Goal: Task Accomplishment & Management: Complete application form

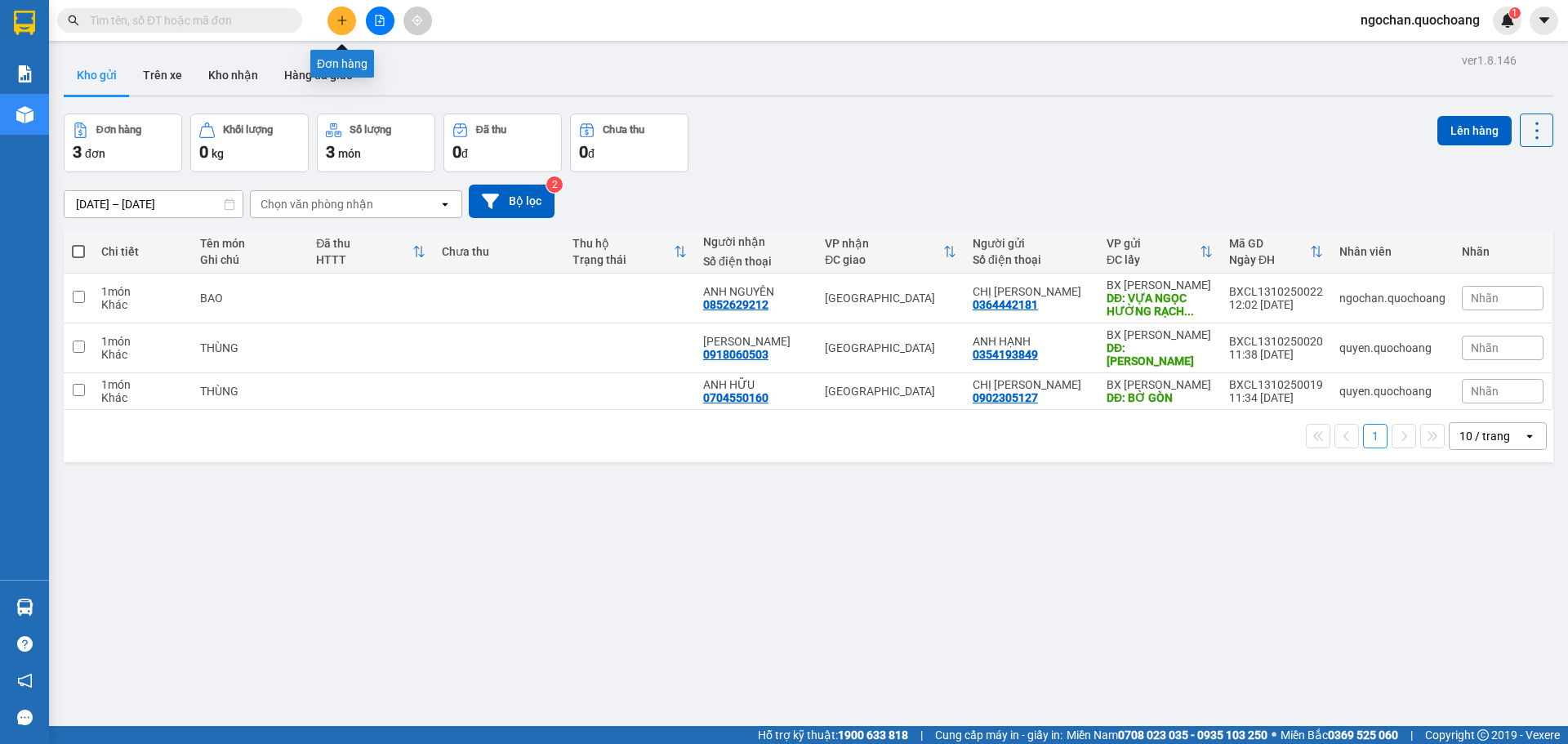
click at [343, 28] on button at bounding box center [341, 20] width 28 height 28
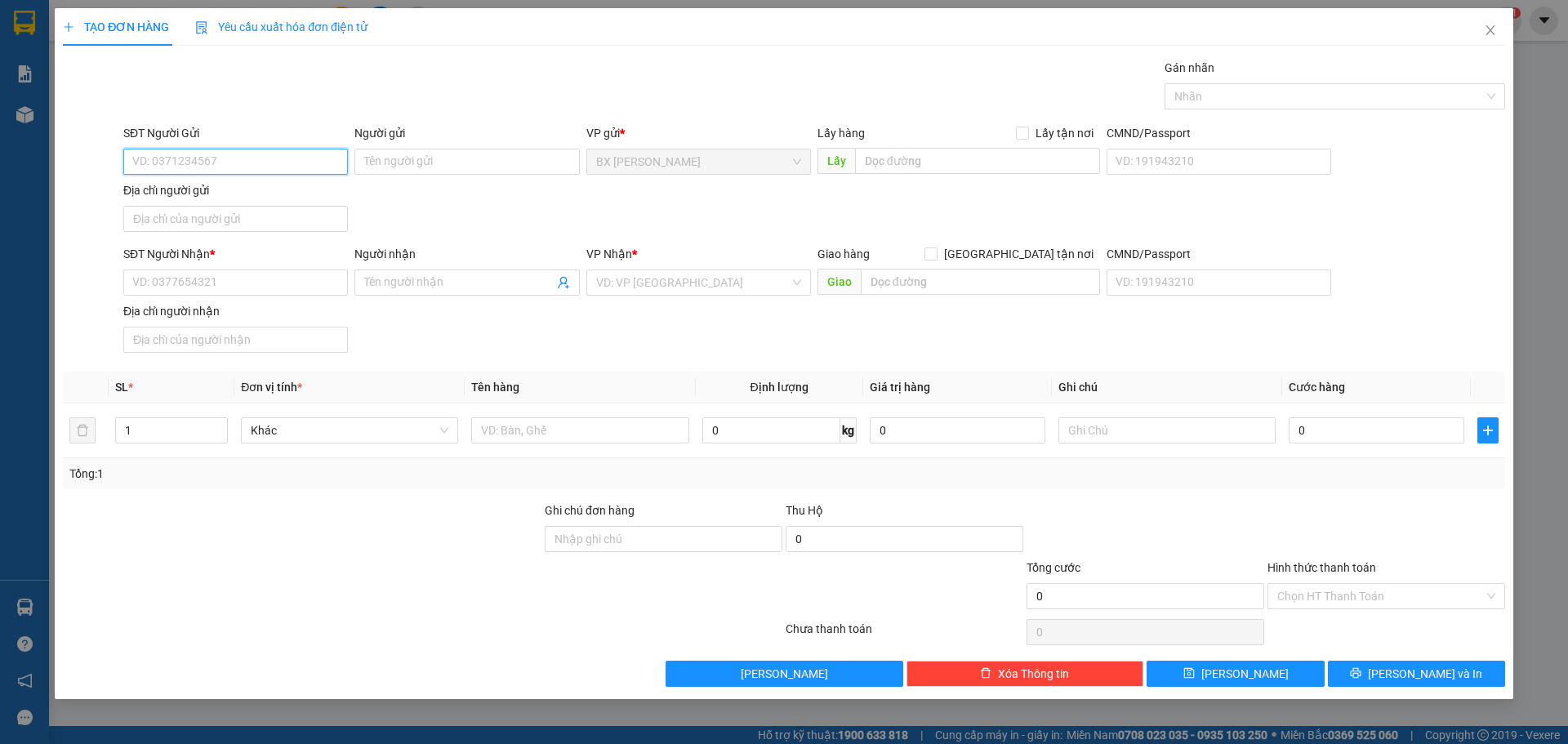
click at [274, 165] on input "SĐT Người Gửi" at bounding box center [235, 161] width 225 height 26
type input "0822479078"
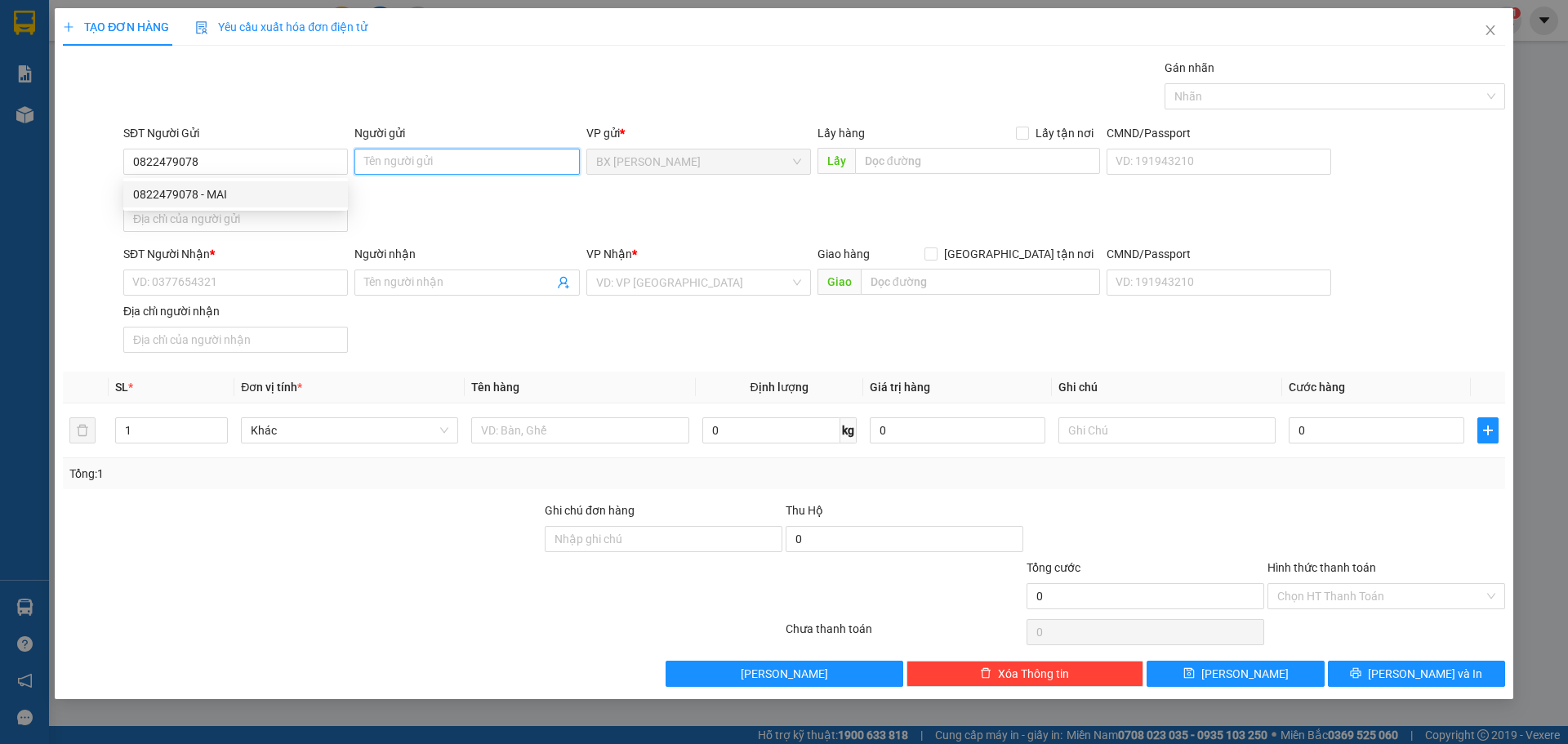
click at [388, 158] on input "Người gửi" at bounding box center [466, 161] width 225 height 26
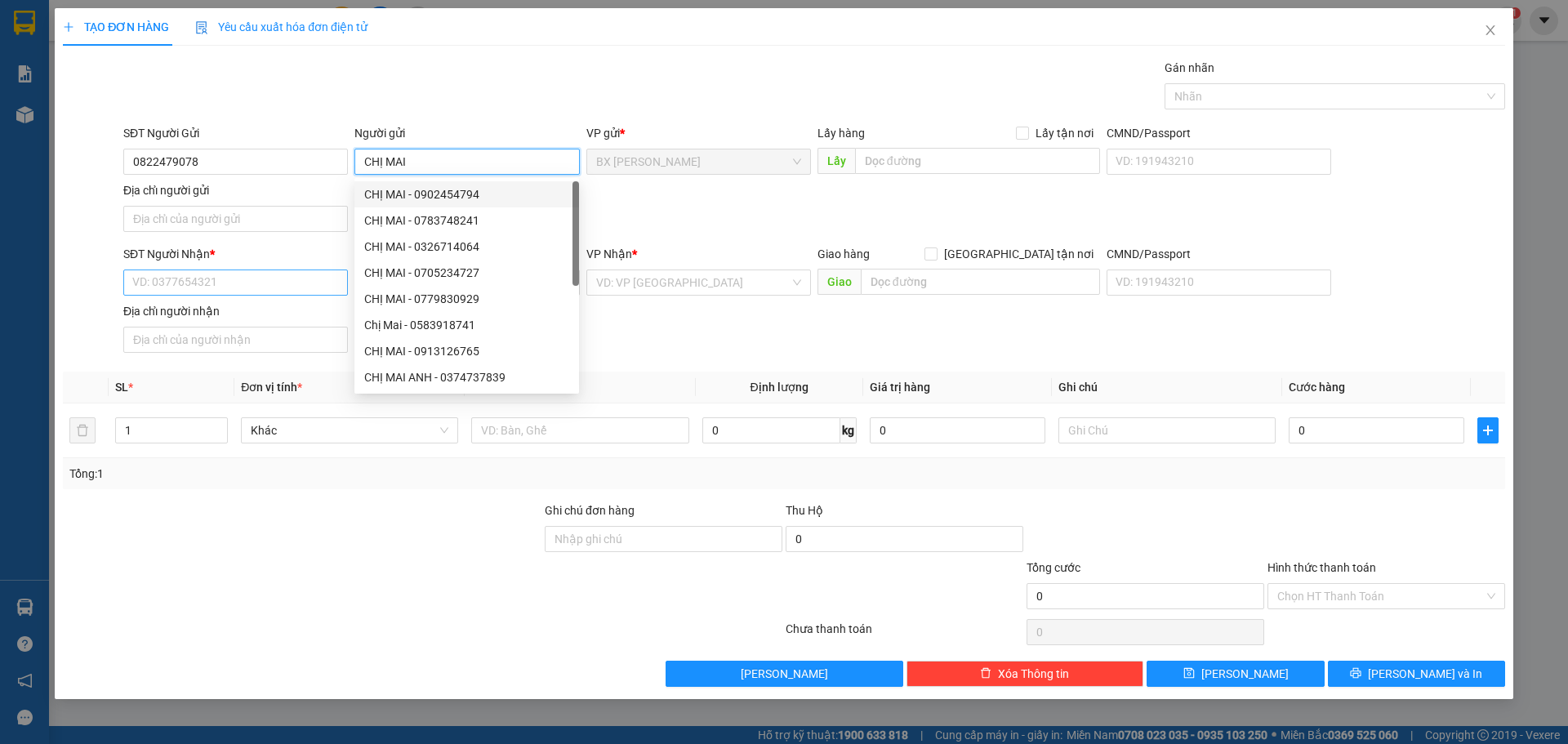
type input "CHỊ MAI"
click at [276, 277] on input "SĐT Người Nhận *" at bounding box center [235, 282] width 225 height 26
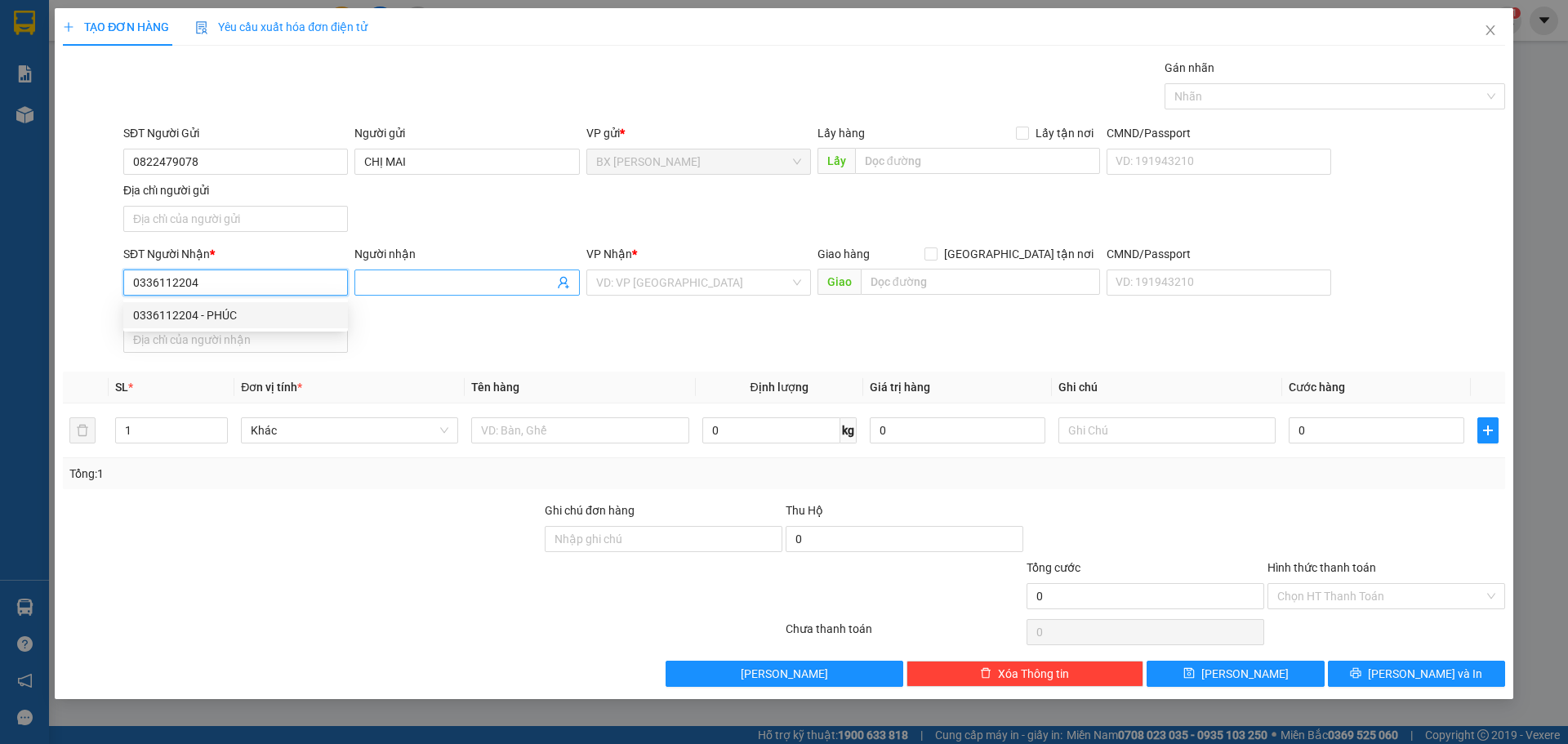
type input "0336112204"
click at [473, 281] on input "Người nhận" at bounding box center [458, 282] width 188 height 18
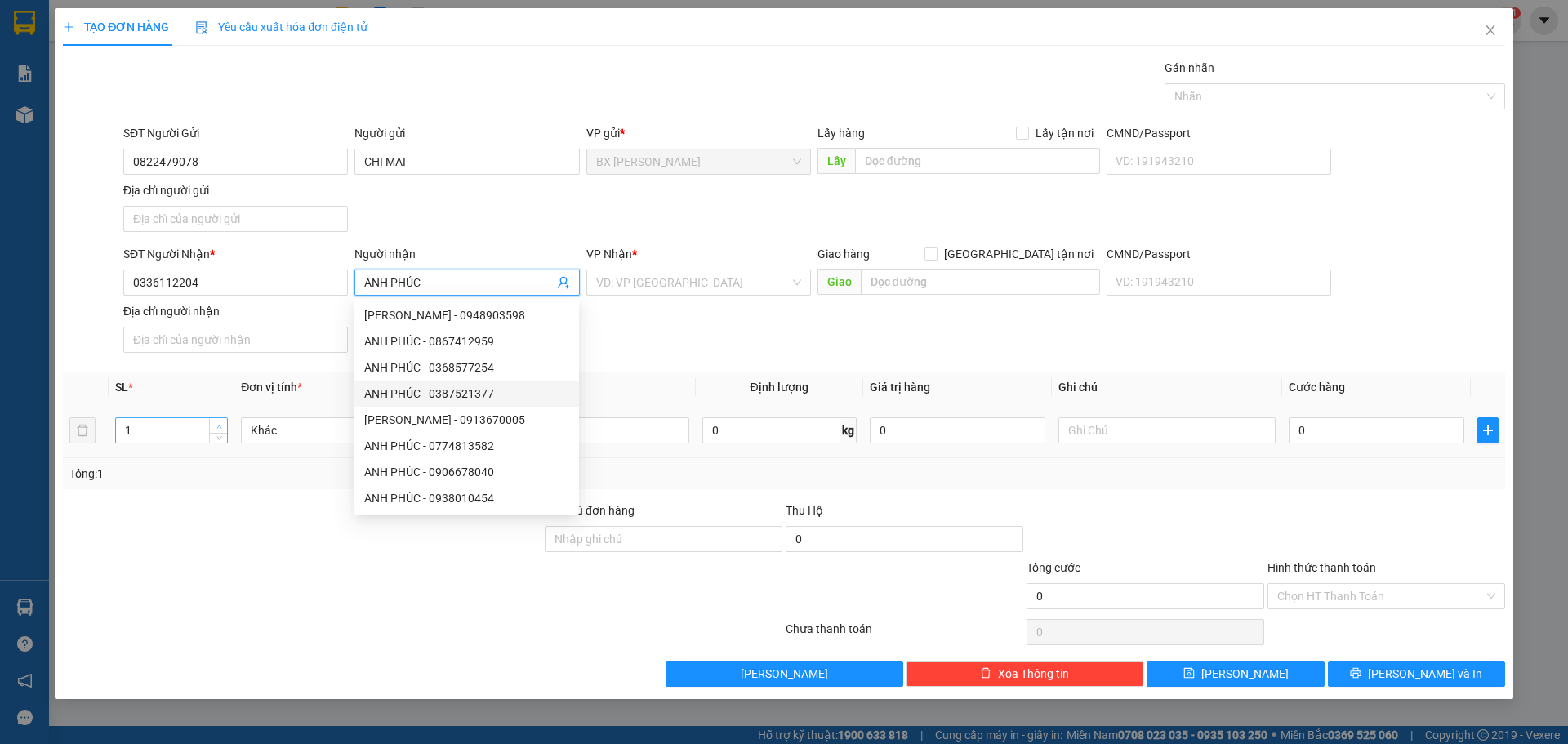
type input "ANH PHÚC"
click at [219, 425] on icon "up" at bounding box center [219, 426] width 5 height 4
type input "3"
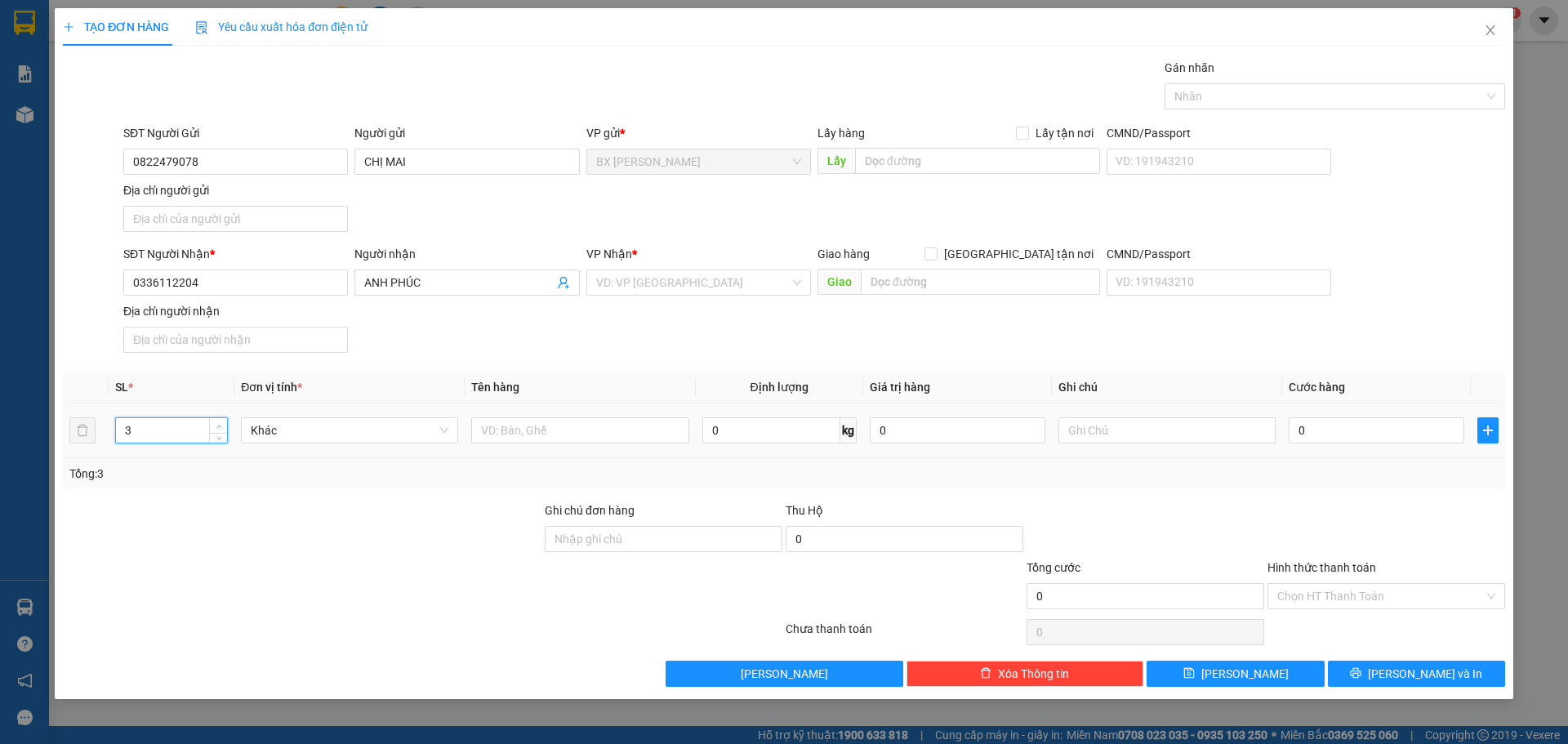
click at [219, 425] on icon "up" at bounding box center [219, 426] width 5 height 4
click at [499, 424] on input "text" at bounding box center [580, 430] width 218 height 26
type input "THÙNG"
click at [881, 165] on input "text" at bounding box center [977, 160] width 245 height 26
type input "[GEOGRAPHIC_DATA] CỬA HÀNG HUỆ PHÚC"
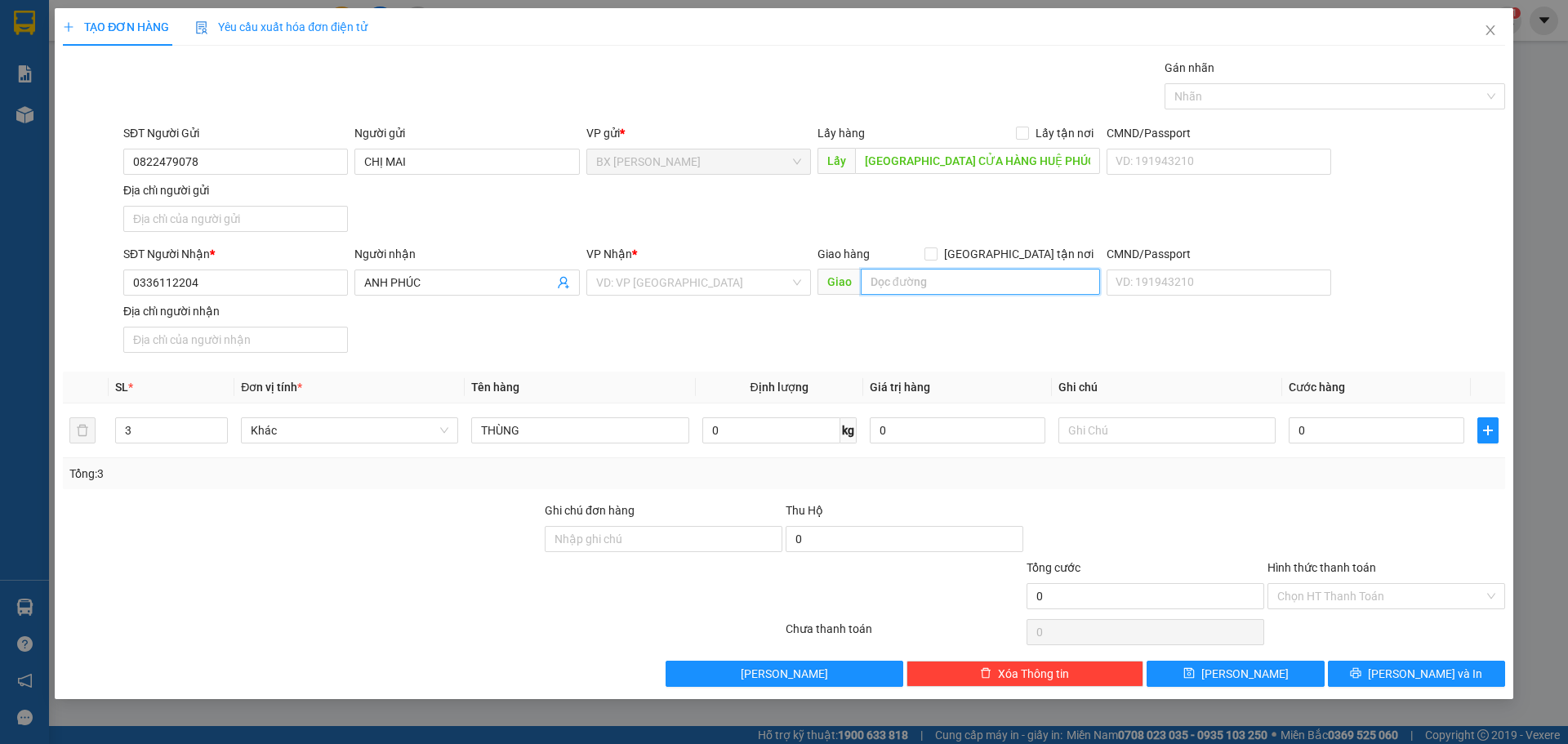
click at [966, 274] on input "text" at bounding box center [980, 281] width 239 height 26
type input "BXMT"
click at [1355, 428] on input "0" at bounding box center [1376, 430] width 176 height 26
type input "1"
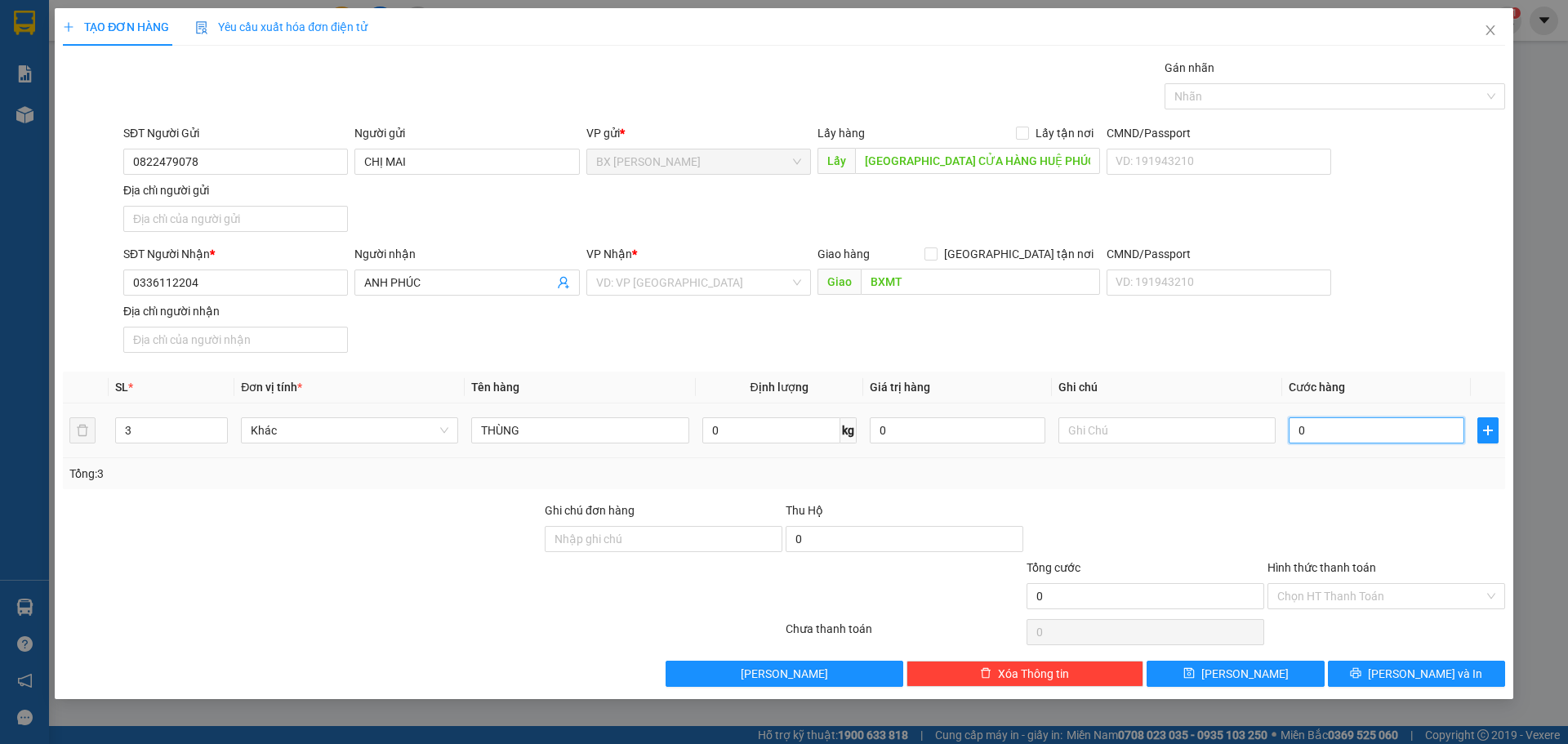
type input "1"
type input "12"
type input "1"
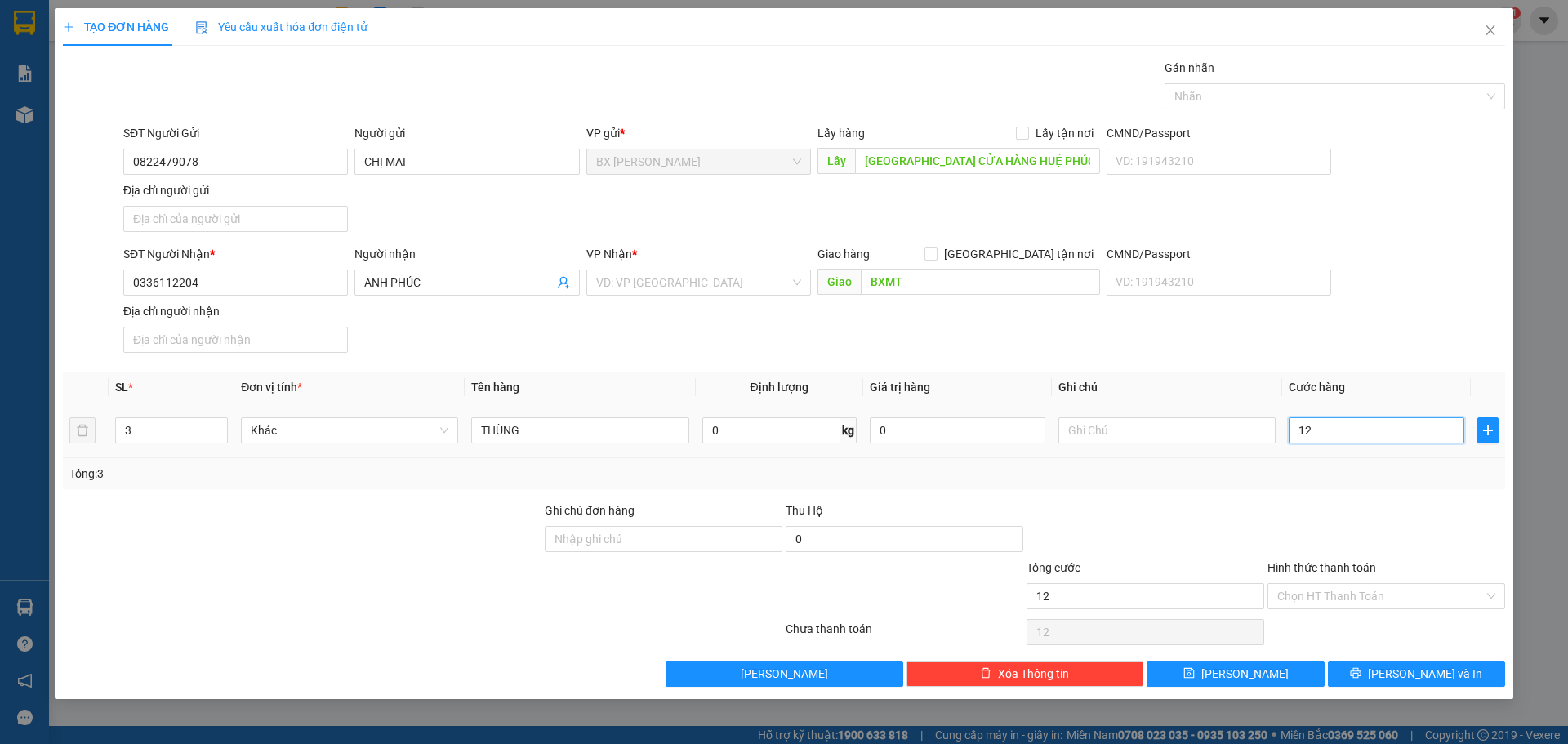
type input "1"
type input "18"
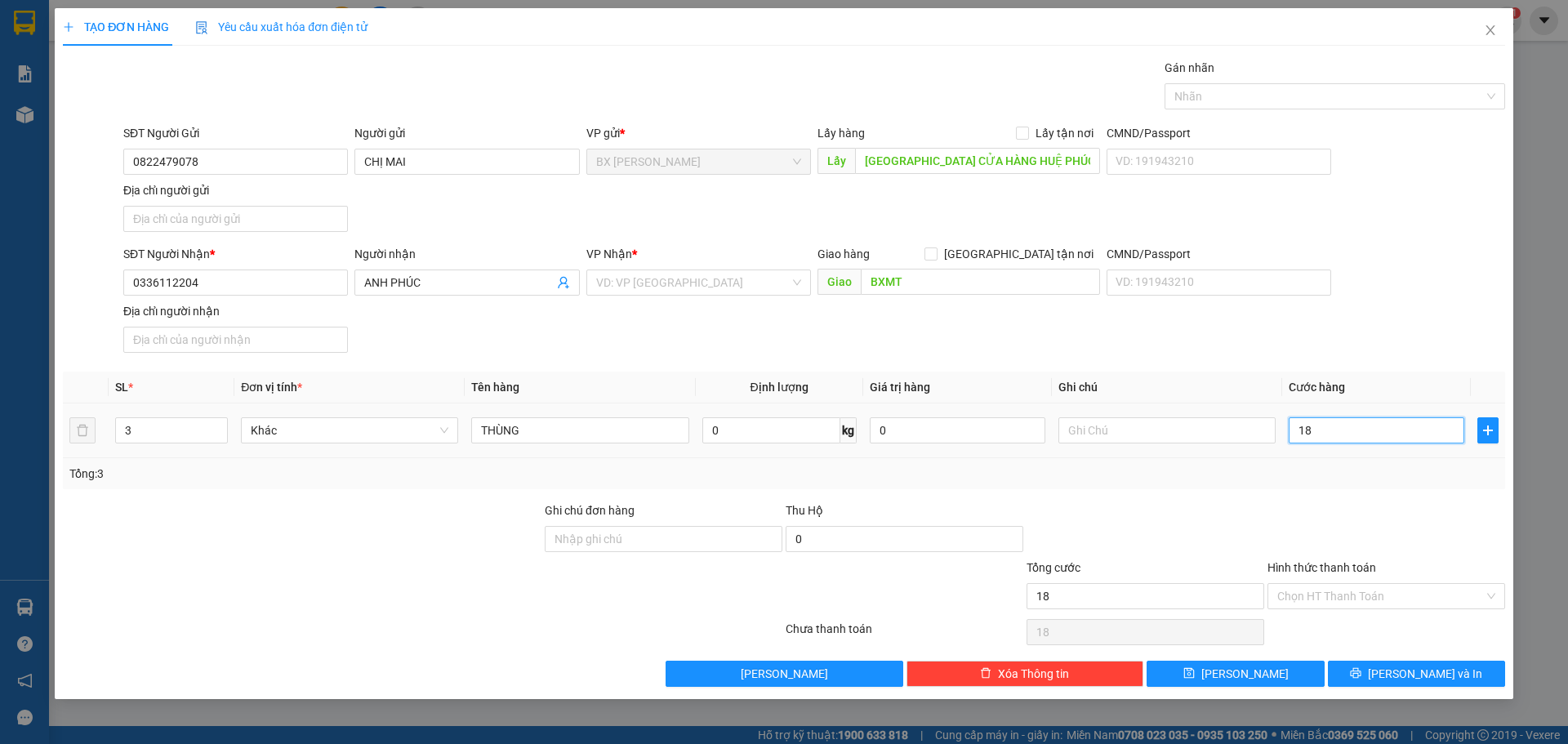
type input "180"
type input "1.800"
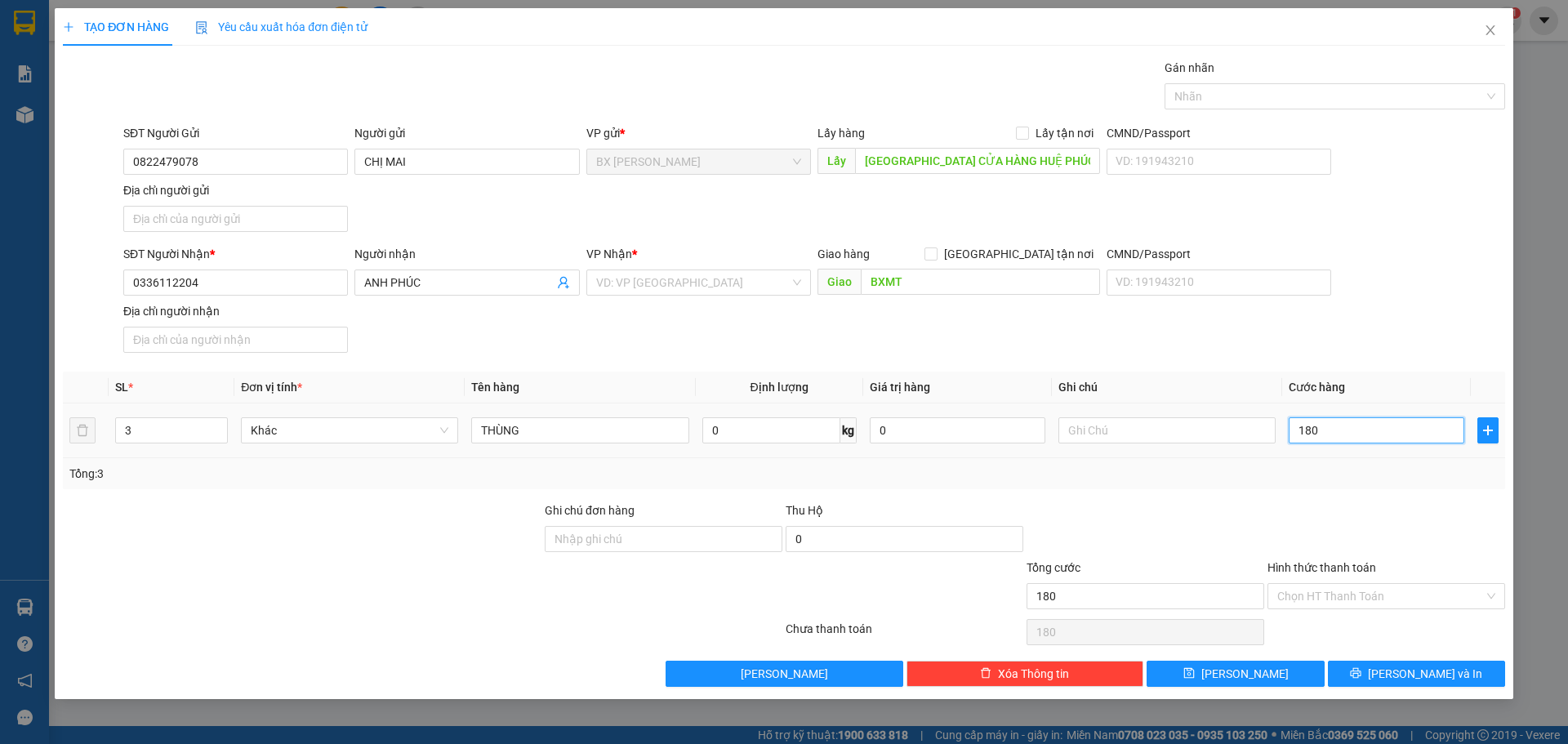
type input "1.800"
type input "18.000"
type input "180.000"
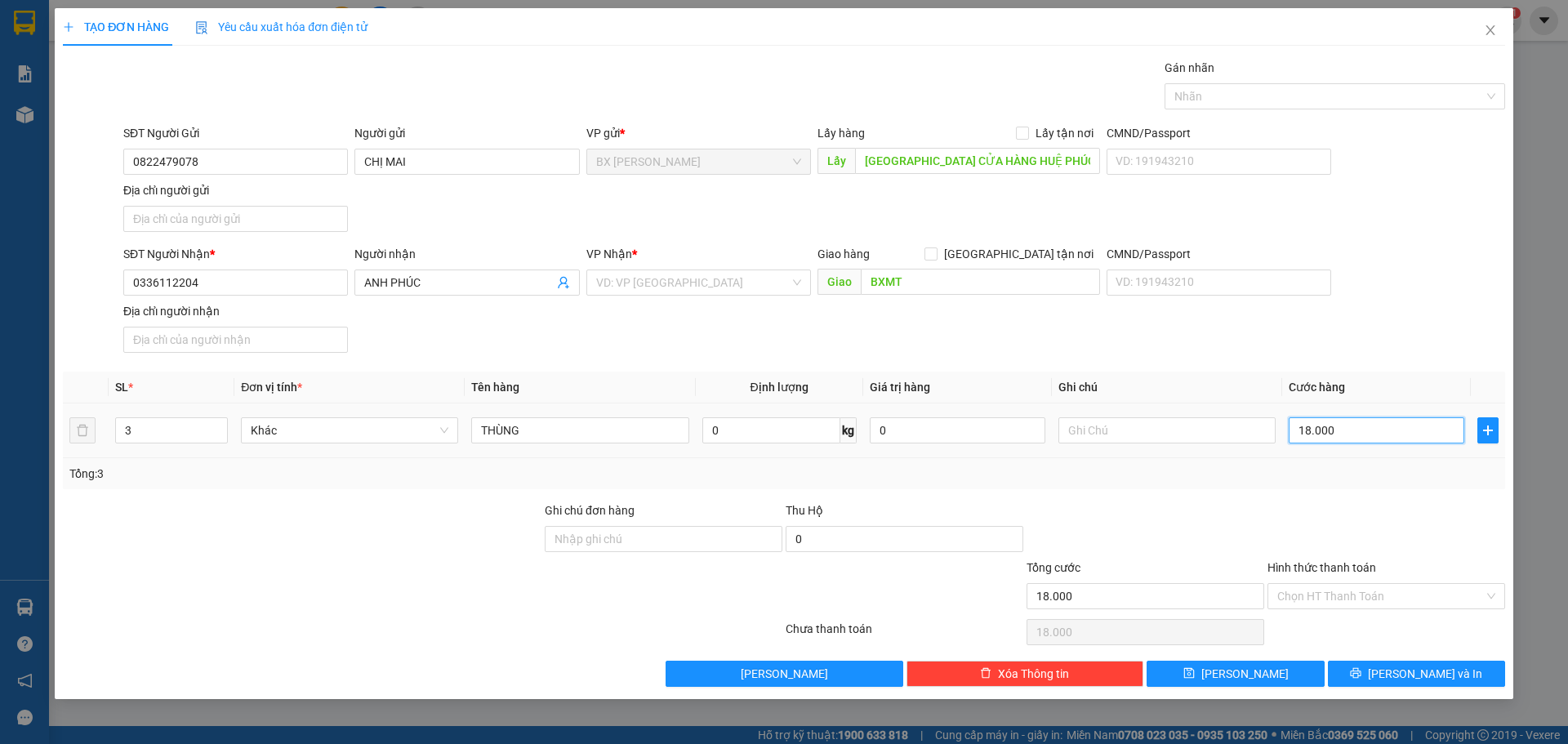
type input "180.000"
click at [1482, 594] on input "Hình thức thanh toán" at bounding box center [1380, 596] width 207 height 25
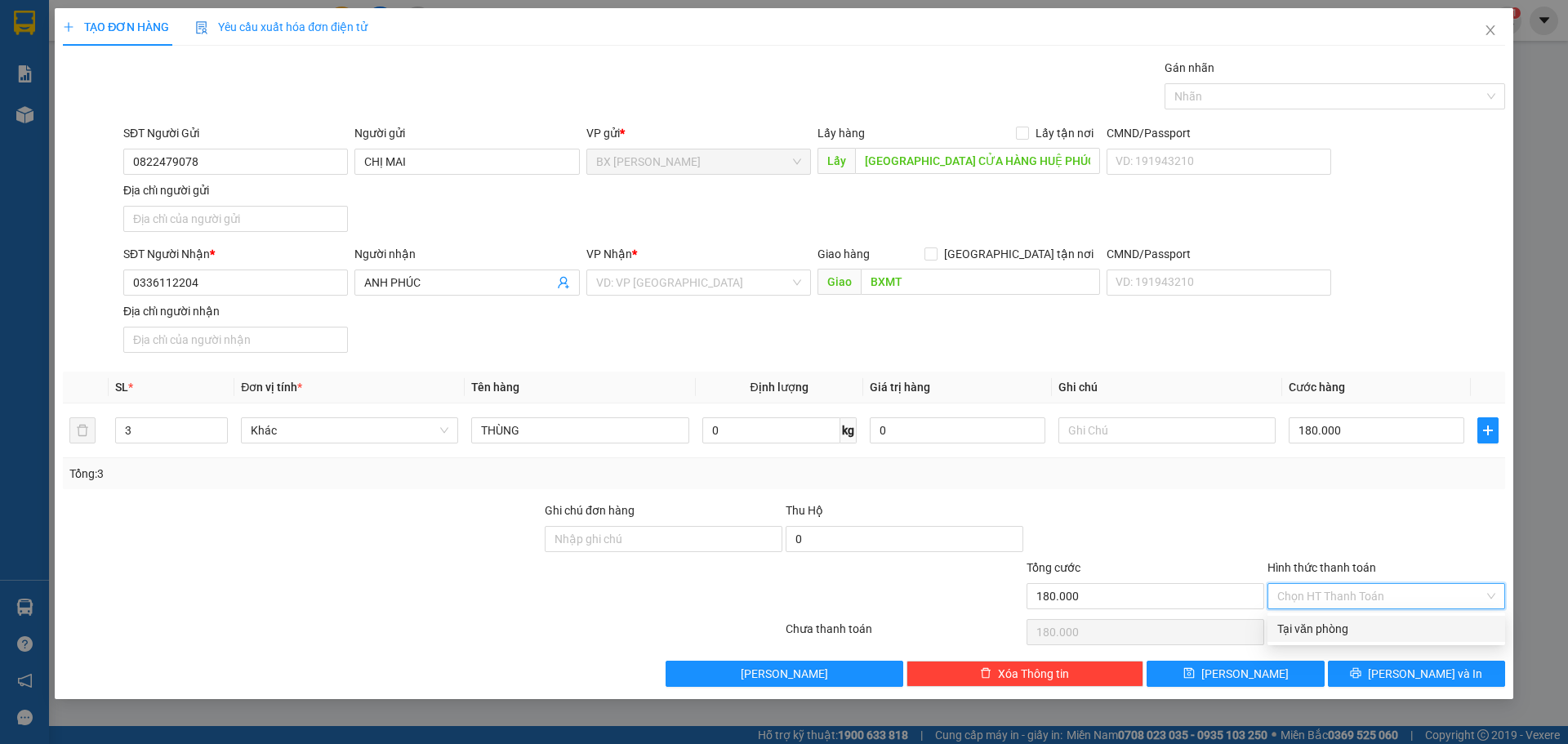
click at [1378, 626] on div "Tại văn phòng" at bounding box center [1387, 629] width 219 height 18
type input "0"
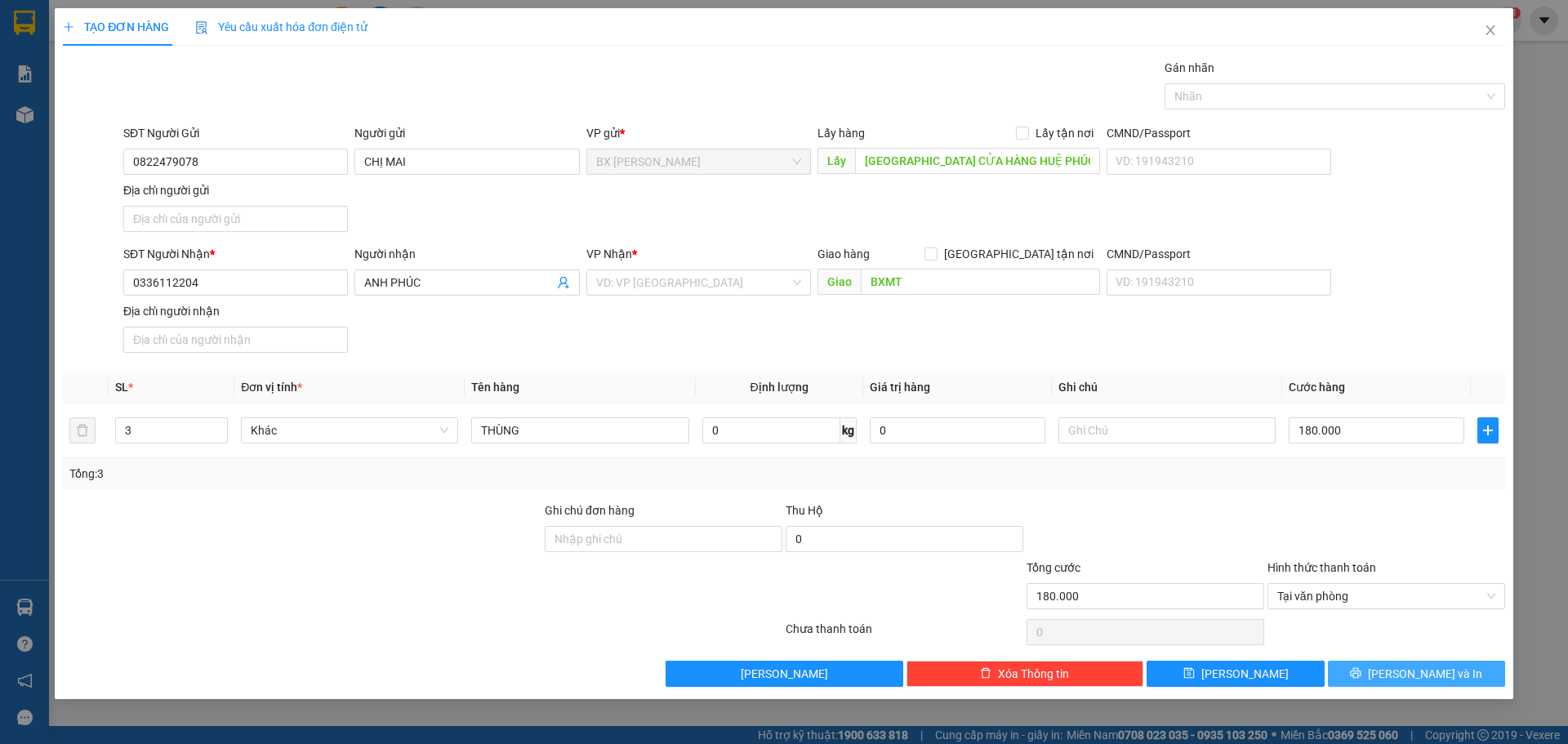
click at [1444, 675] on span "[PERSON_NAME] và In" at bounding box center [1425, 674] width 115 height 18
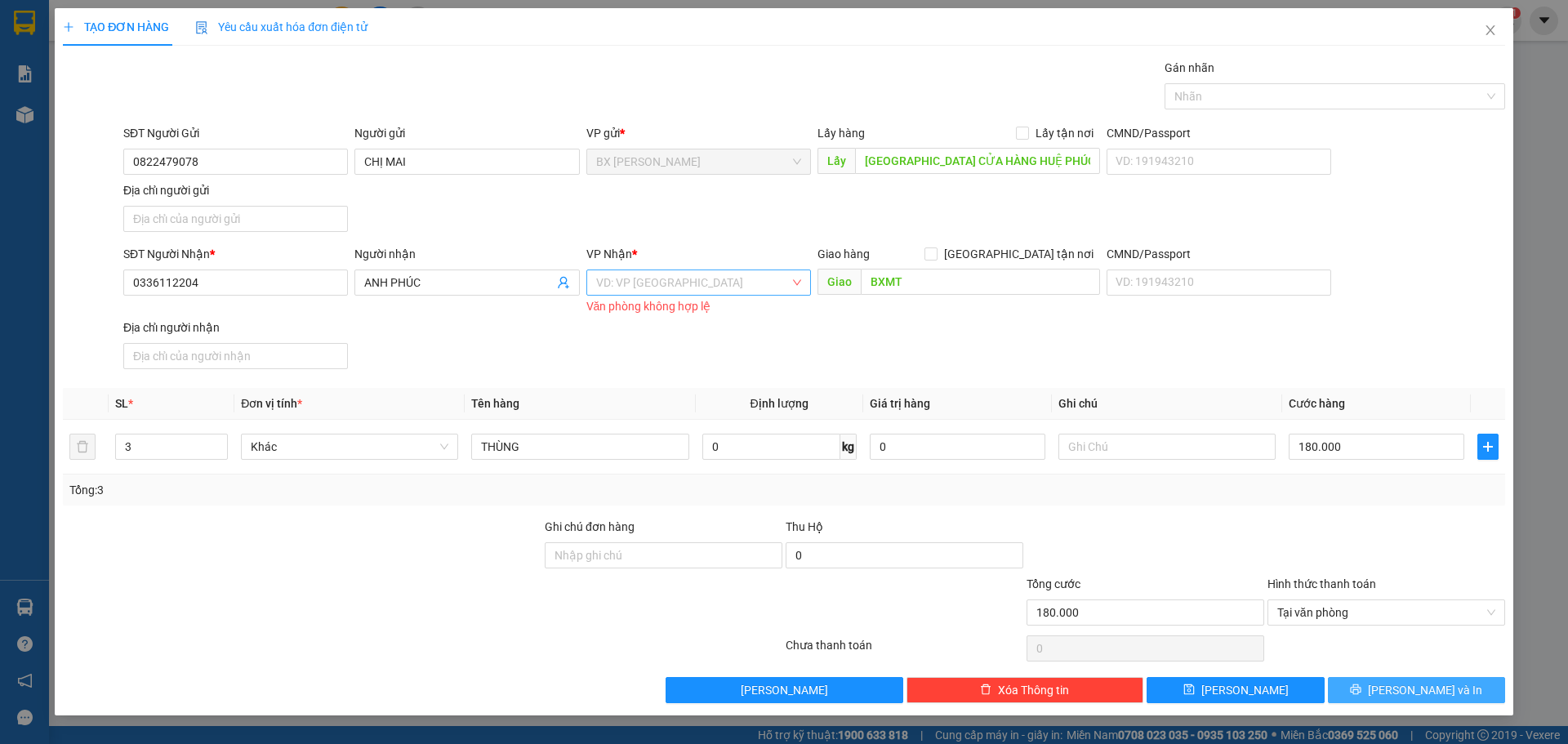
click at [797, 283] on div "VD: VP [GEOGRAPHIC_DATA]" at bounding box center [698, 282] width 225 height 26
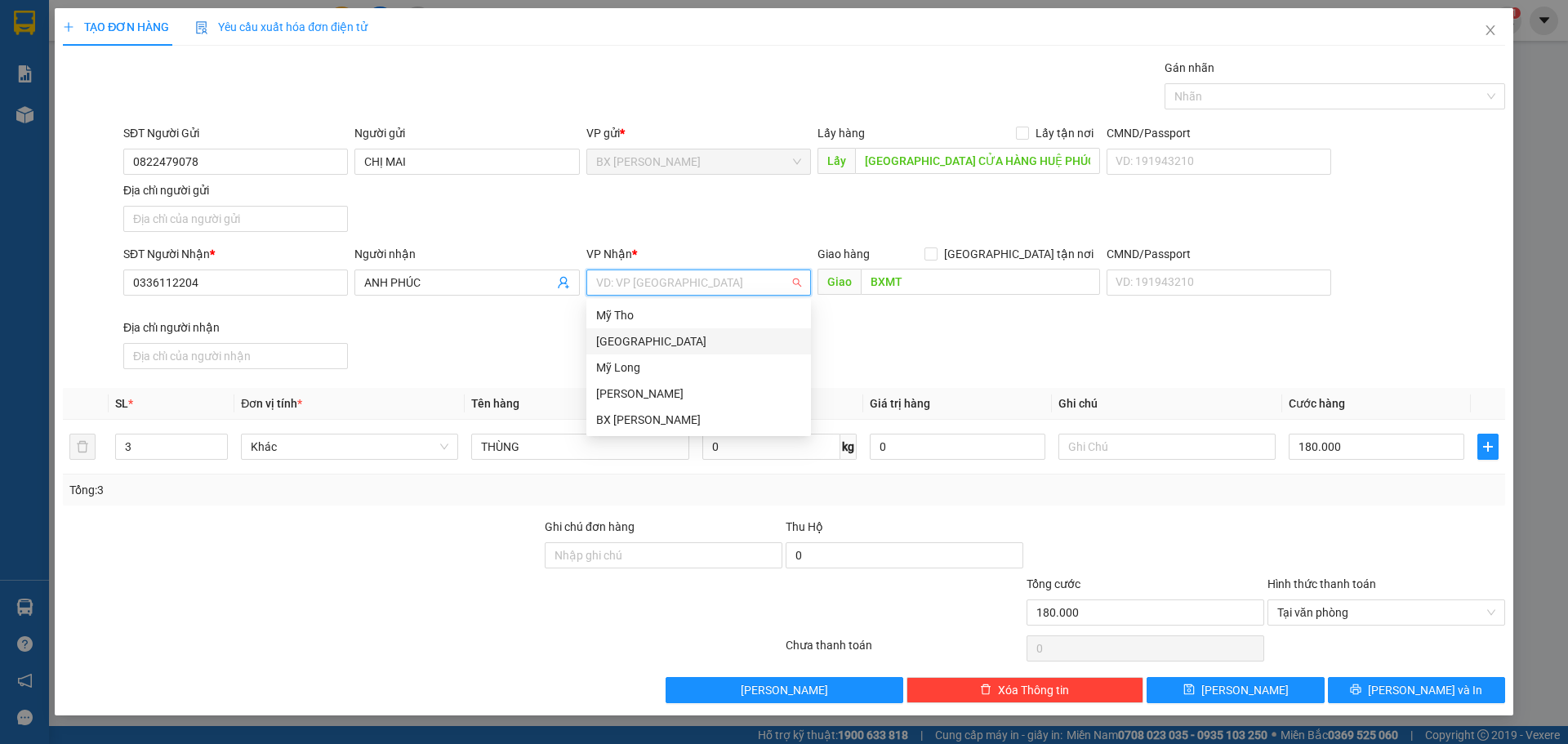
drag, startPoint x: 694, startPoint y: 341, endPoint x: 801, endPoint y: 297, distance: 115.7
click at [693, 341] on div "[GEOGRAPHIC_DATA]" at bounding box center [698, 341] width 205 height 18
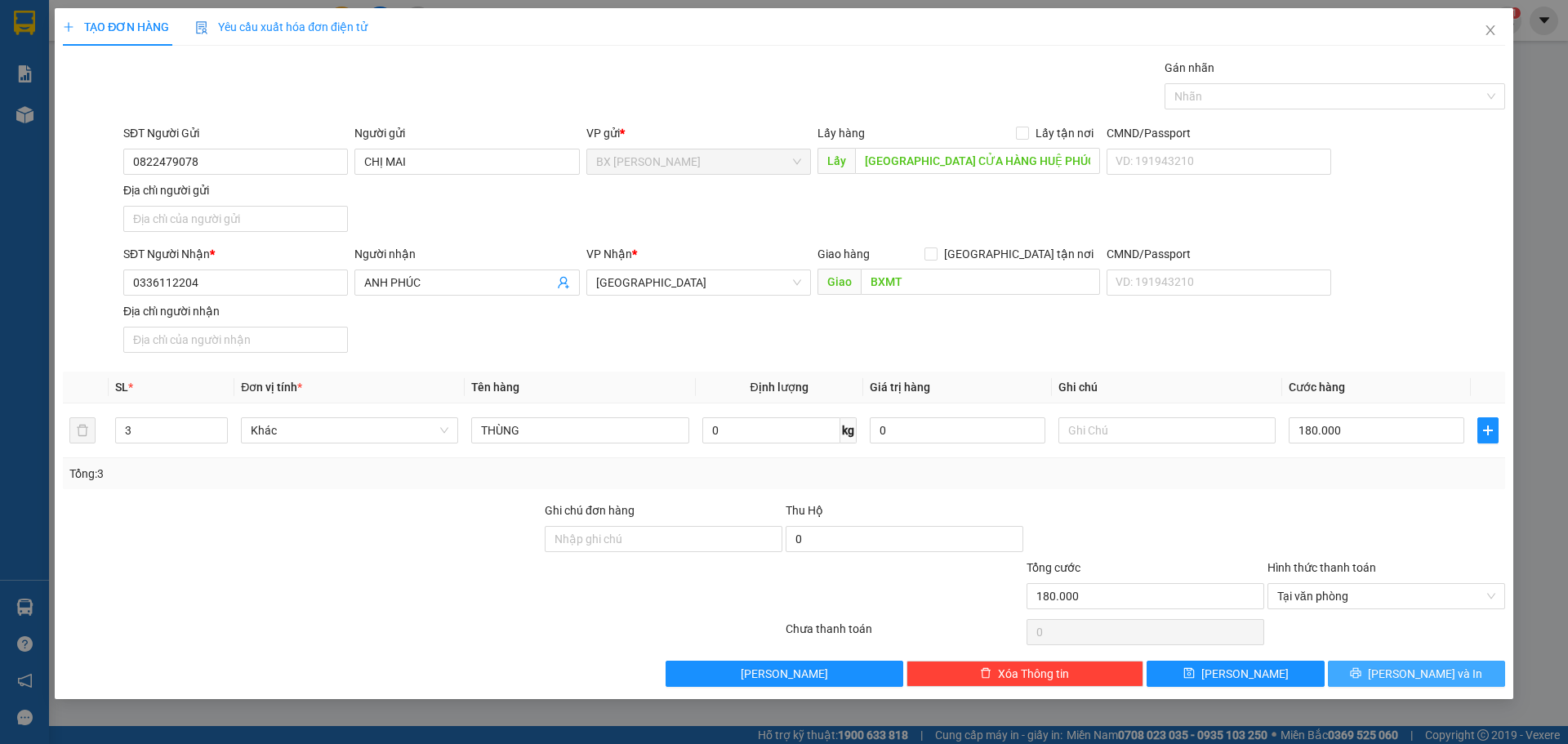
click at [1430, 673] on span "[PERSON_NAME] và In" at bounding box center [1425, 674] width 115 height 18
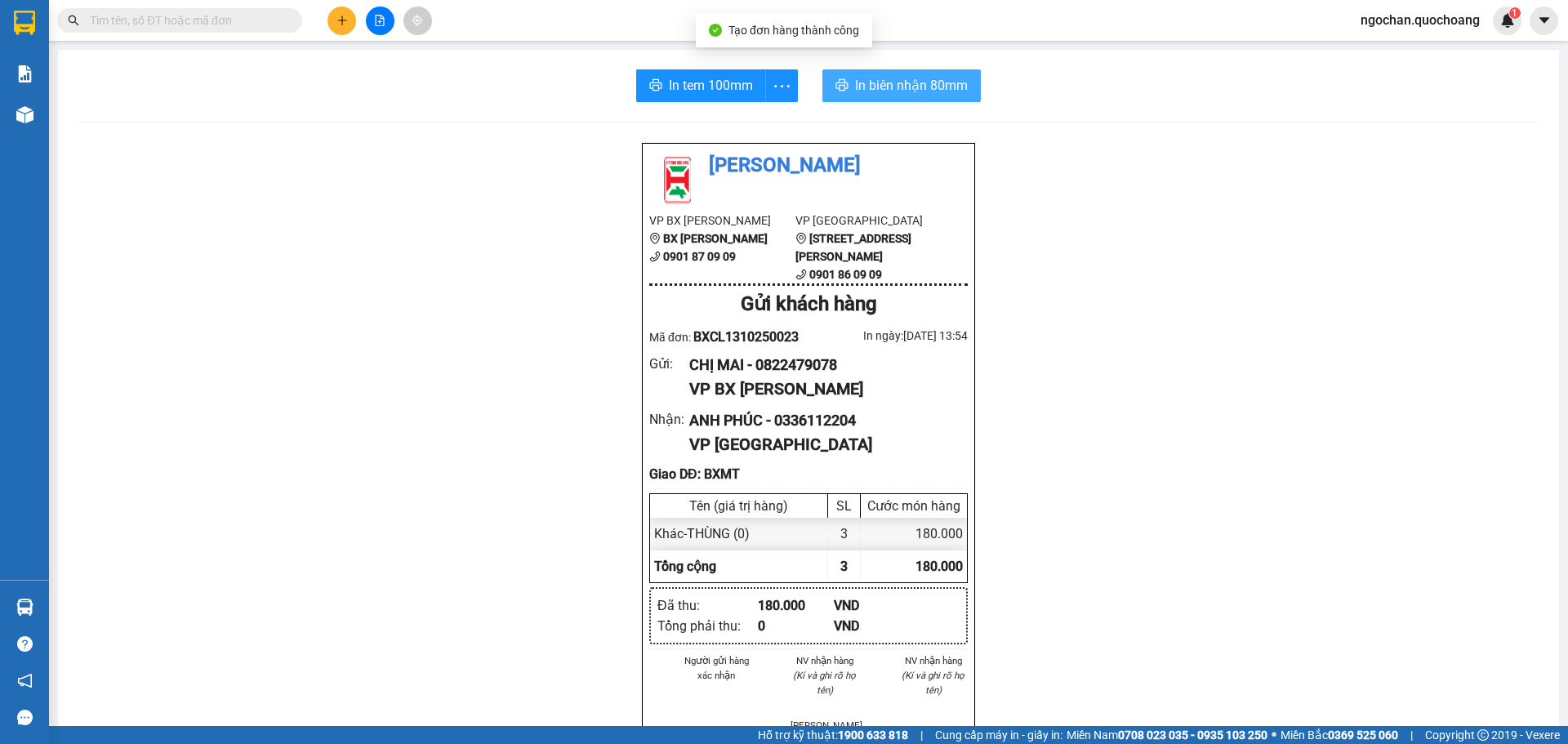
click at [892, 91] on span "In biên nhận 80mm" at bounding box center [911, 86] width 113 height 20
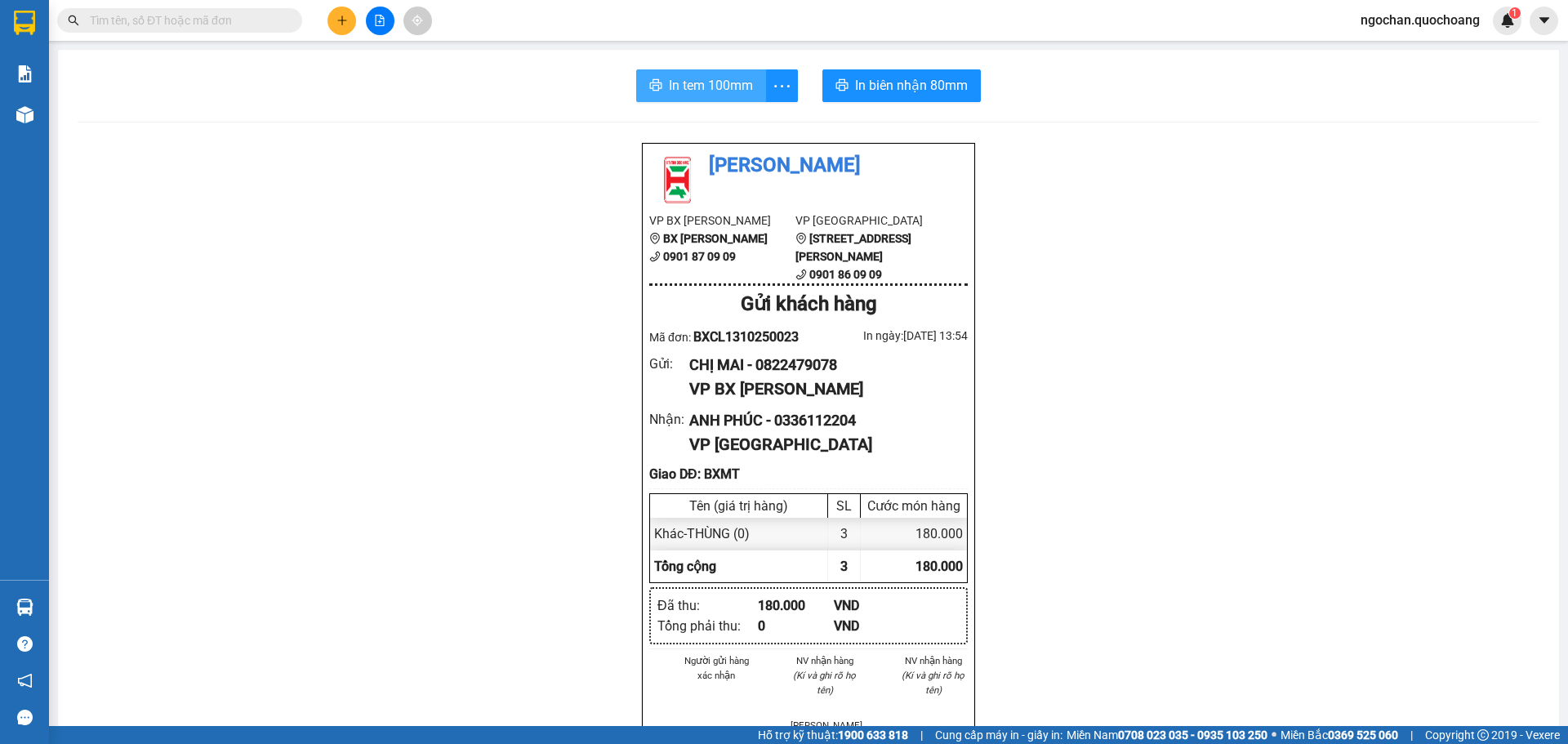
click at [705, 88] on span "In tem 100mm" at bounding box center [711, 86] width 84 height 20
click at [710, 89] on span "In tem 100mm" at bounding box center [711, 86] width 84 height 20
click at [719, 91] on span "In tem 100mm" at bounding box center [711, 86] width 84 height 20
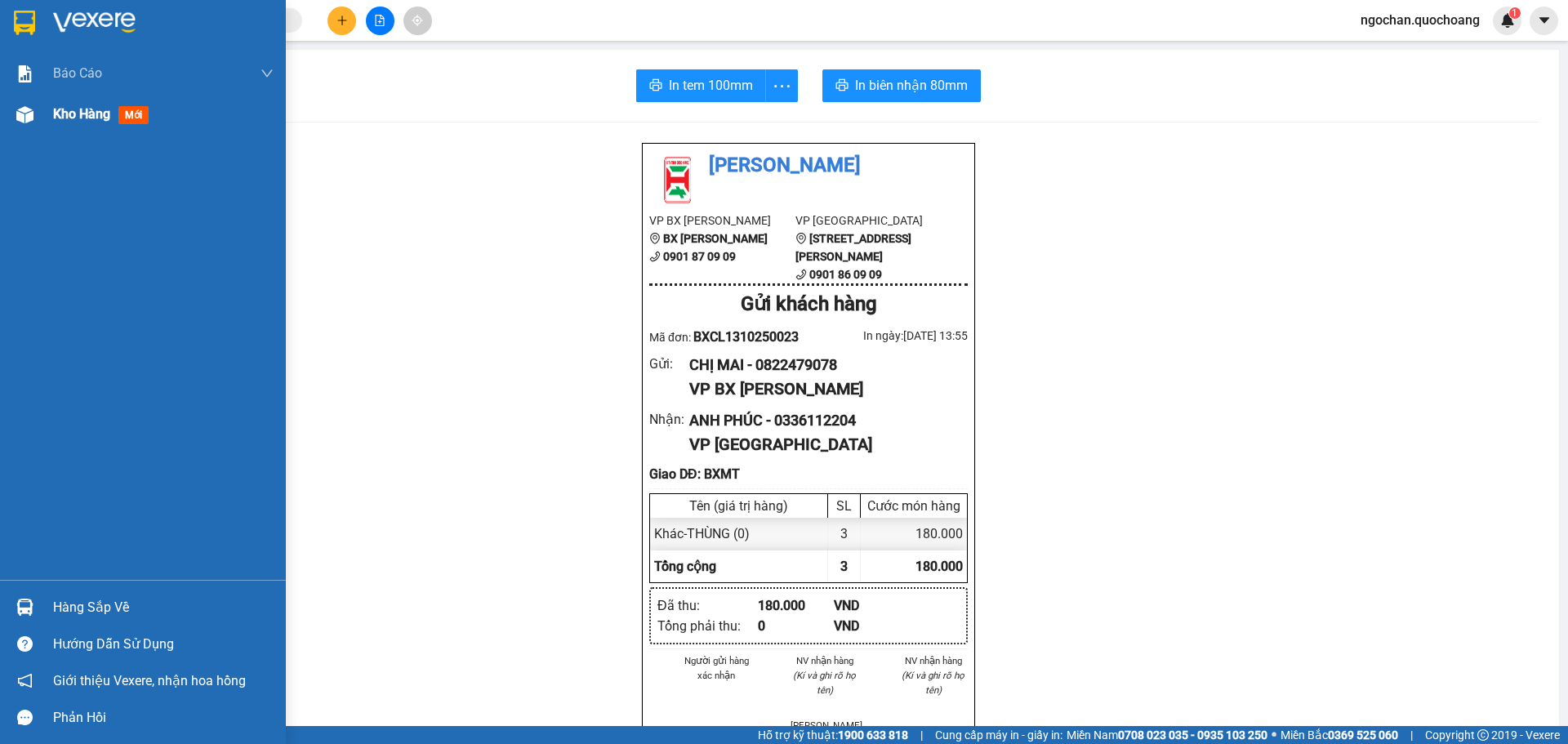
click at [19, 113] on img at bounding box center [25, 115] width 17 height 17
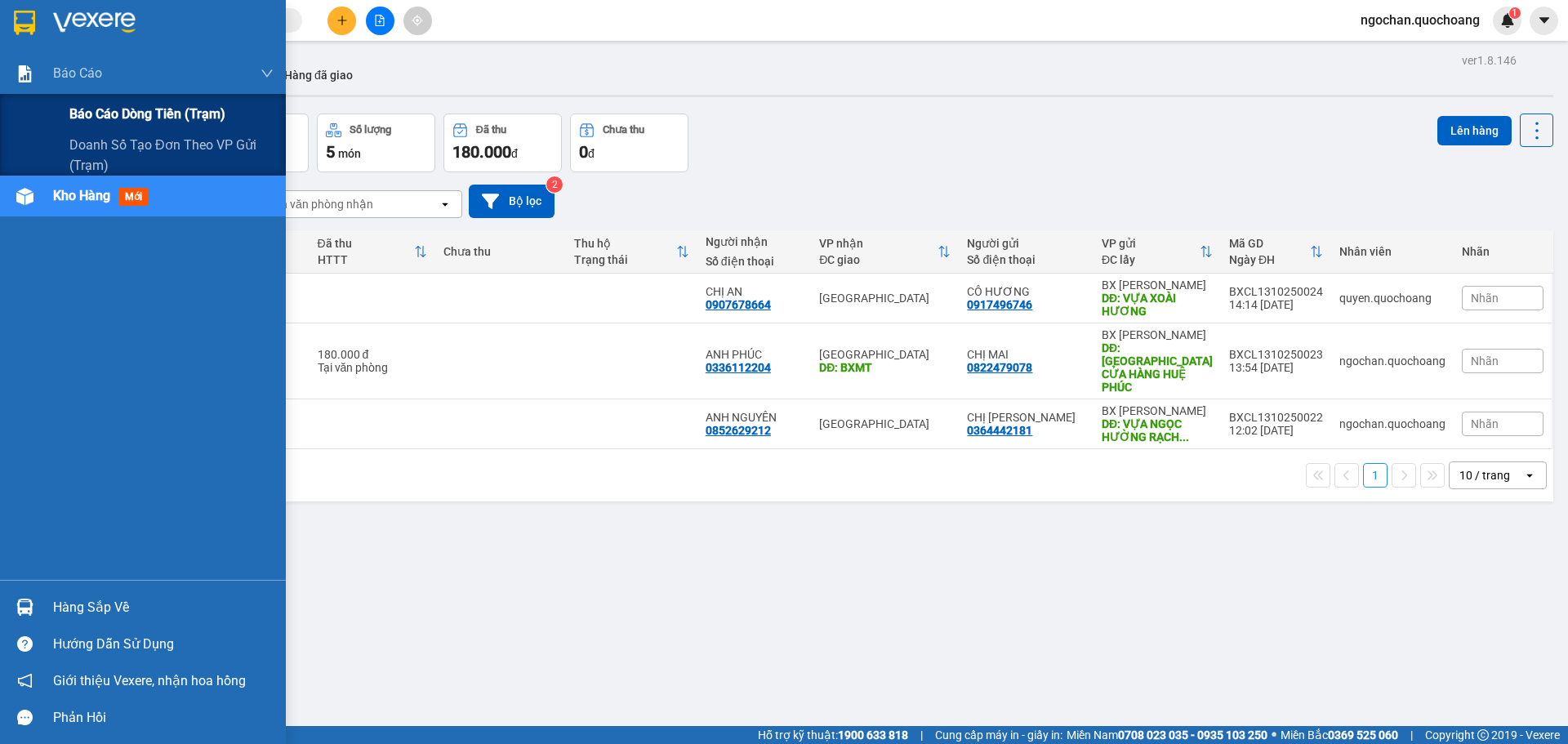
click at [127, 116] on span "Báo cáo dòng tiền (trạm)" at bounding box center [147, 114] width 156 height 20
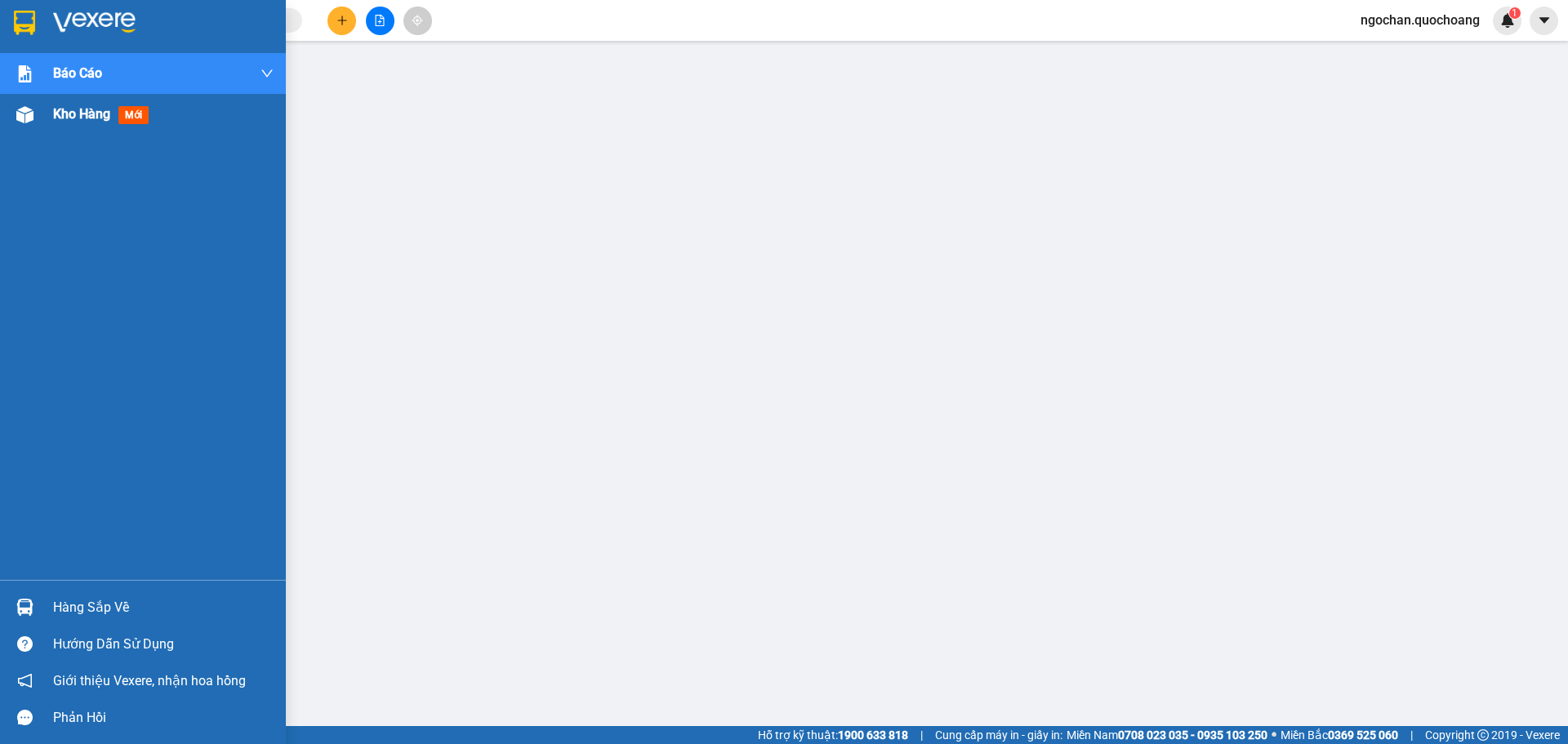
click at [32, 121] on img at bounding box center [25, 115] width 17 height 17
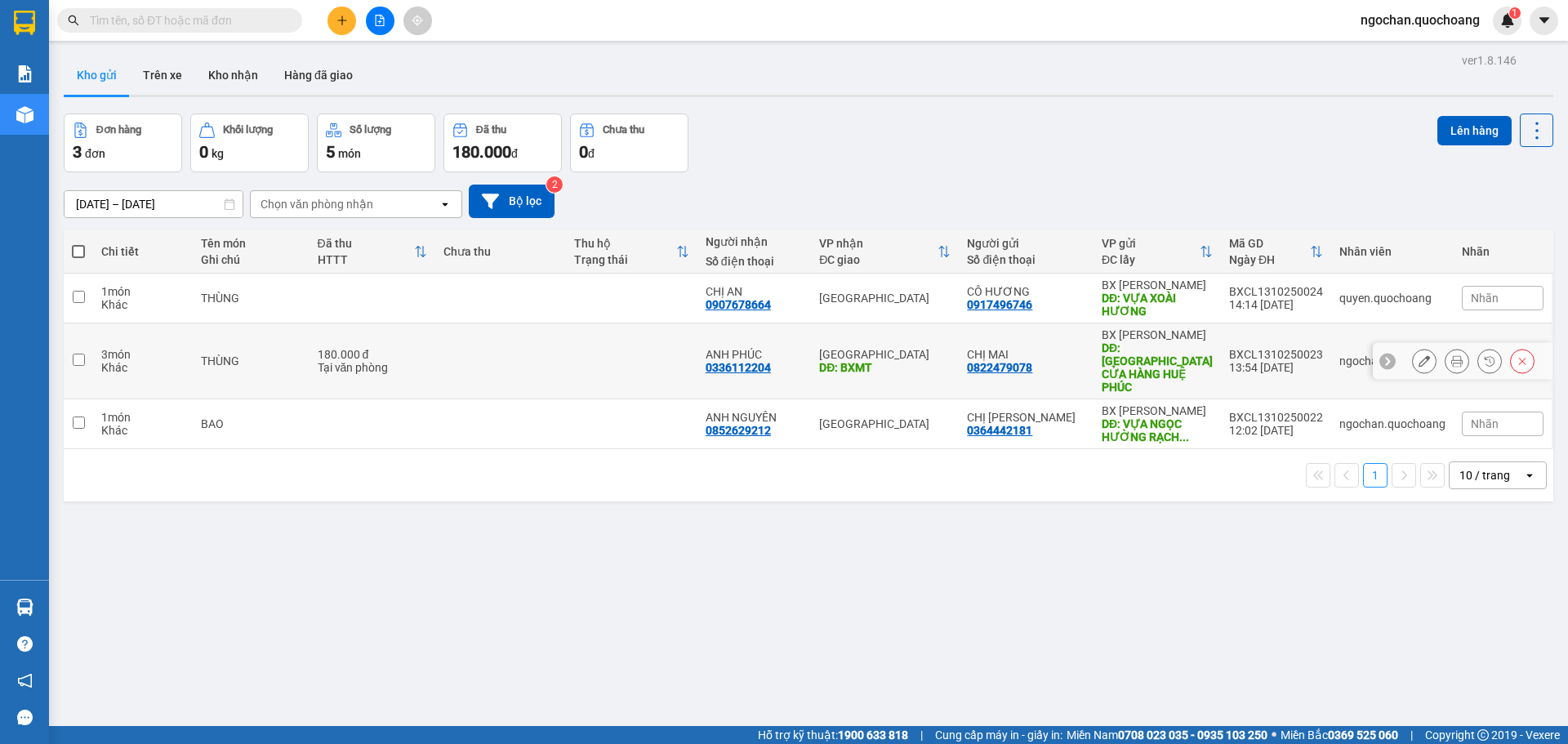
click at [79, 353] on input "checkbox" at bounding box center [78, 359] width 12 height 12
checkbox input "true"
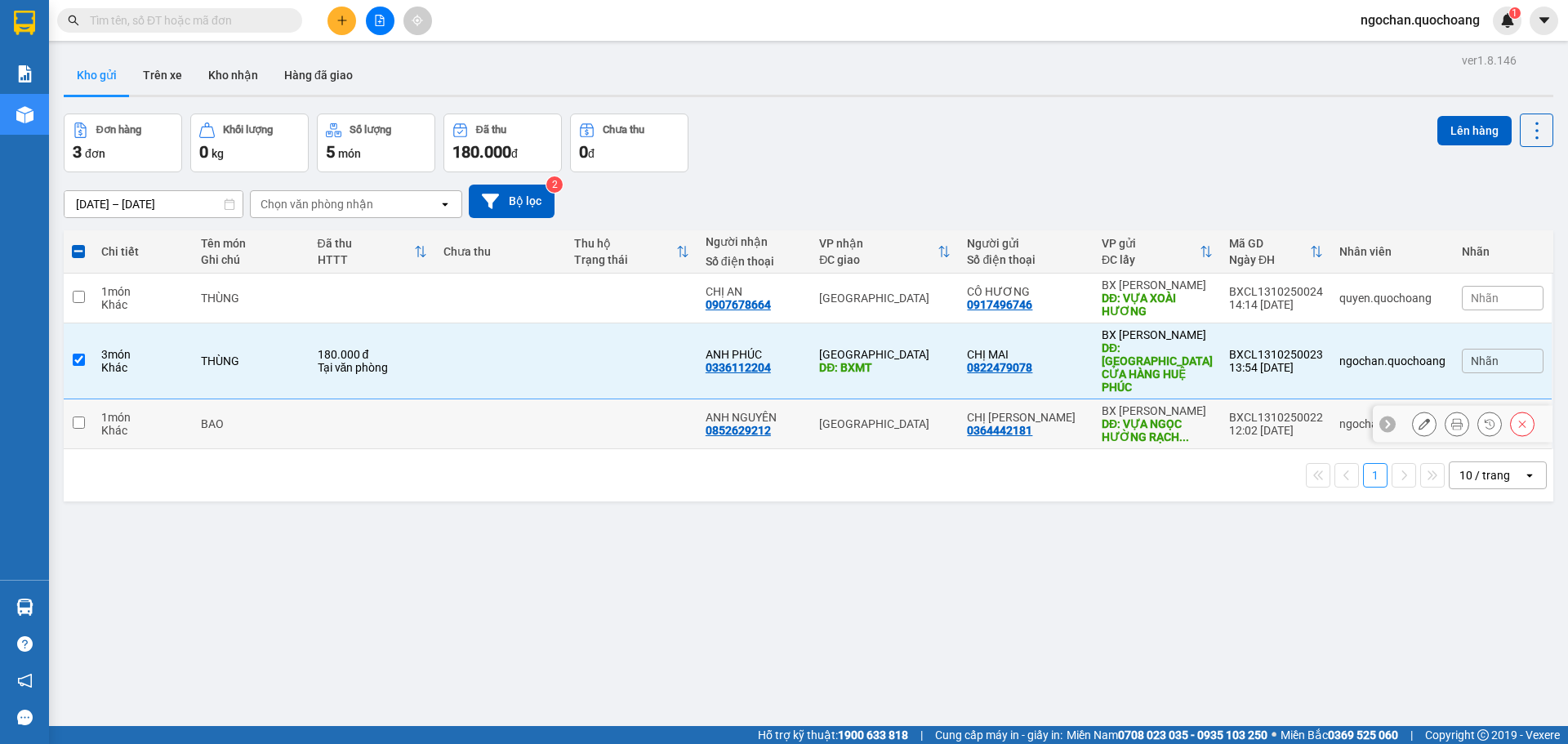
click at [76, 416] on input "checkbox" at bounding box center [78, 422] width 12 height 12
checkbox input "true"
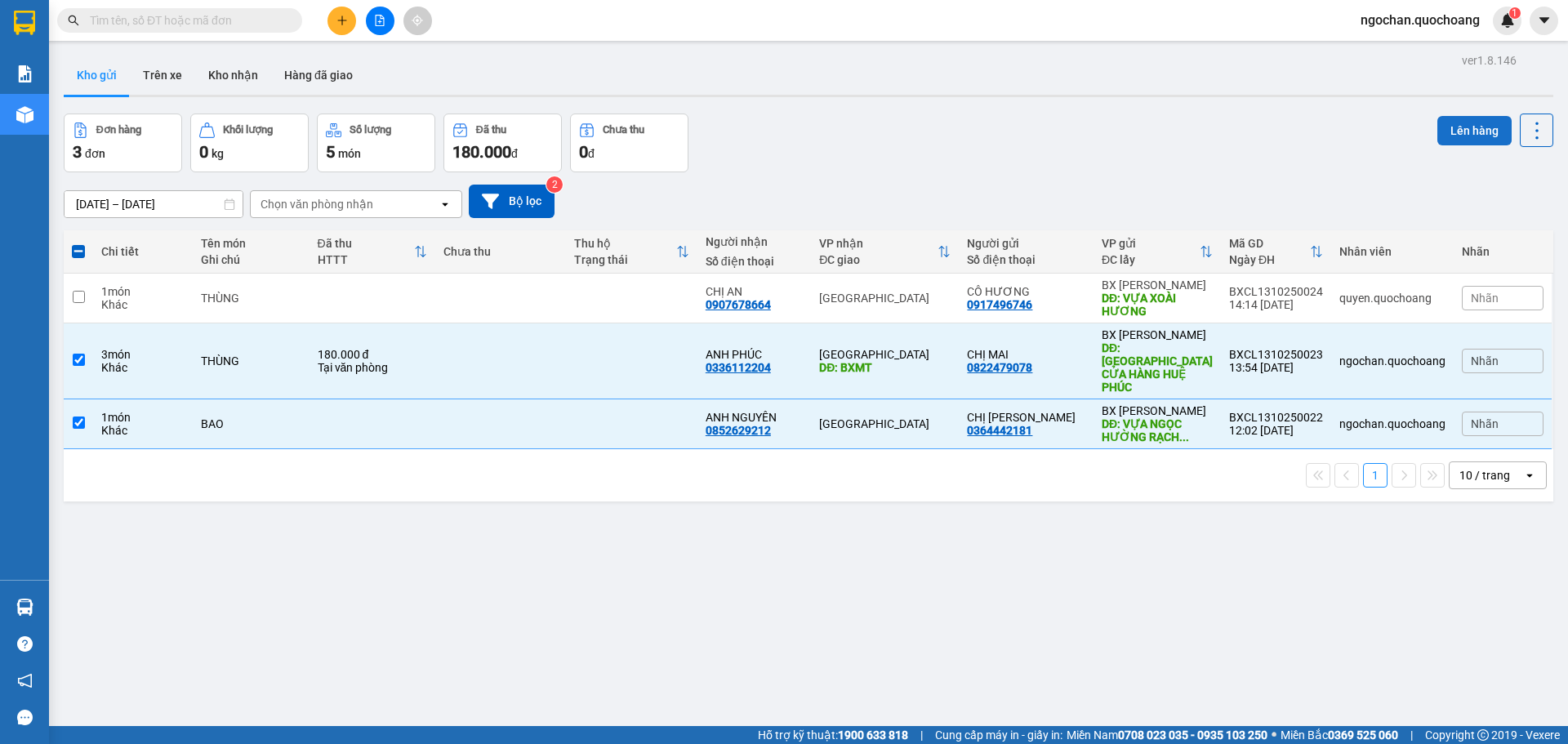
click at [1458, 126] on button "Lên hàng" at bounding box center [1475, 130] width 75 height 29
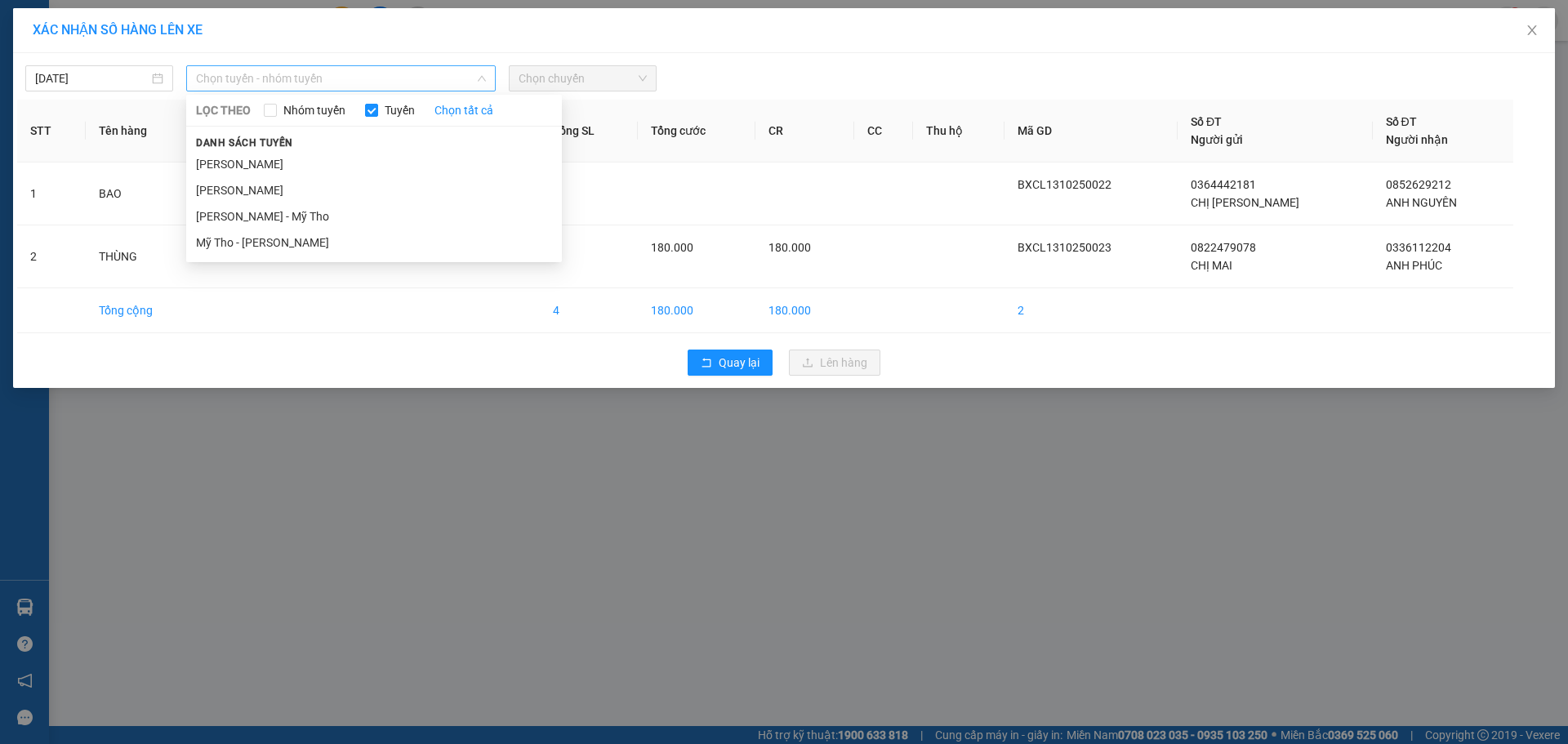
click at [484, 70] on span "Chọn tuyến - nhóm tuyến" at bounding box center [341, 78] width 290 height 25
click at [361, 163] on li "[PERSON_NAME]" at bounding box center [374, 164] width 376 height 26
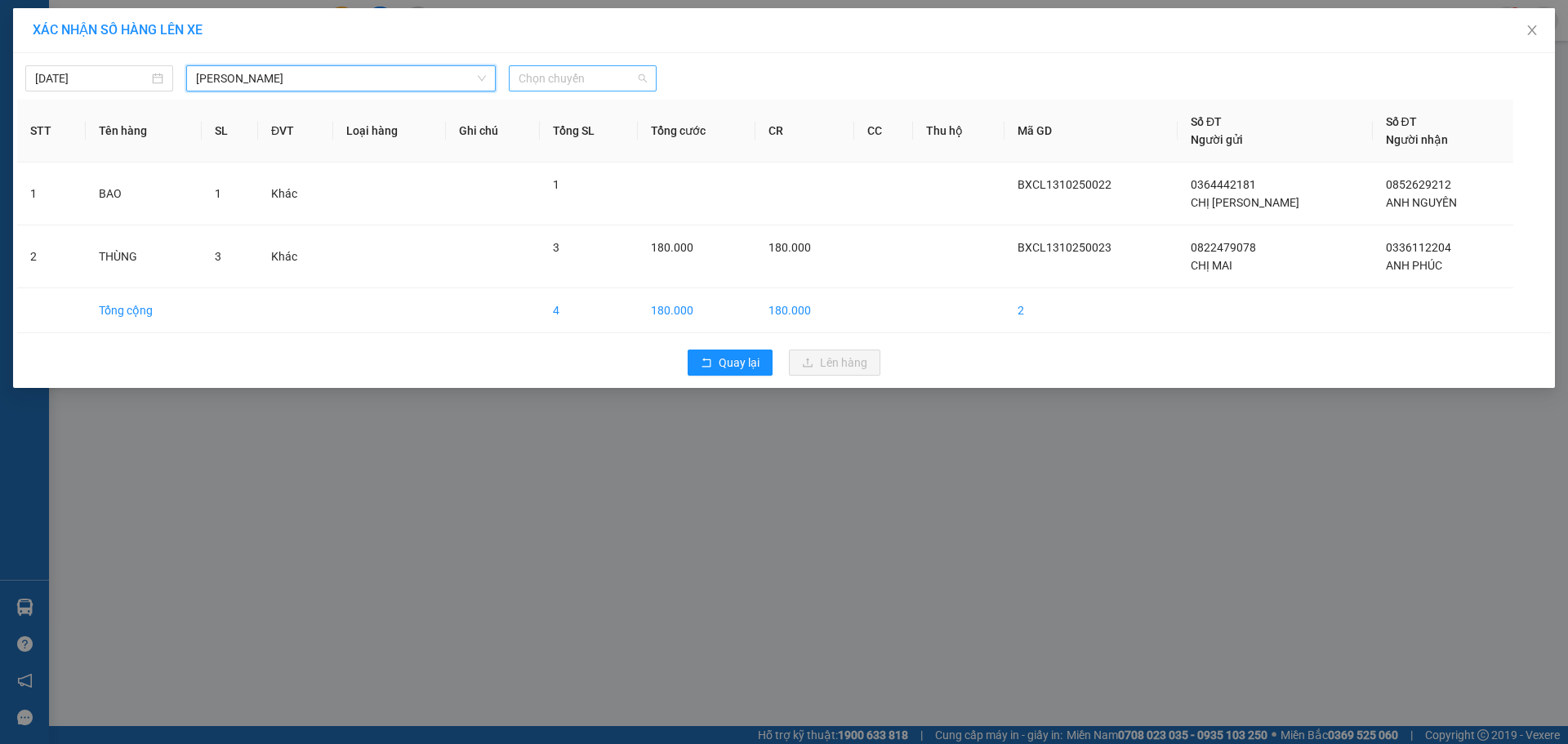
click at [647, 67] on span "Chọn chuyến" at bounding box center [583, 78] width 128 height 25
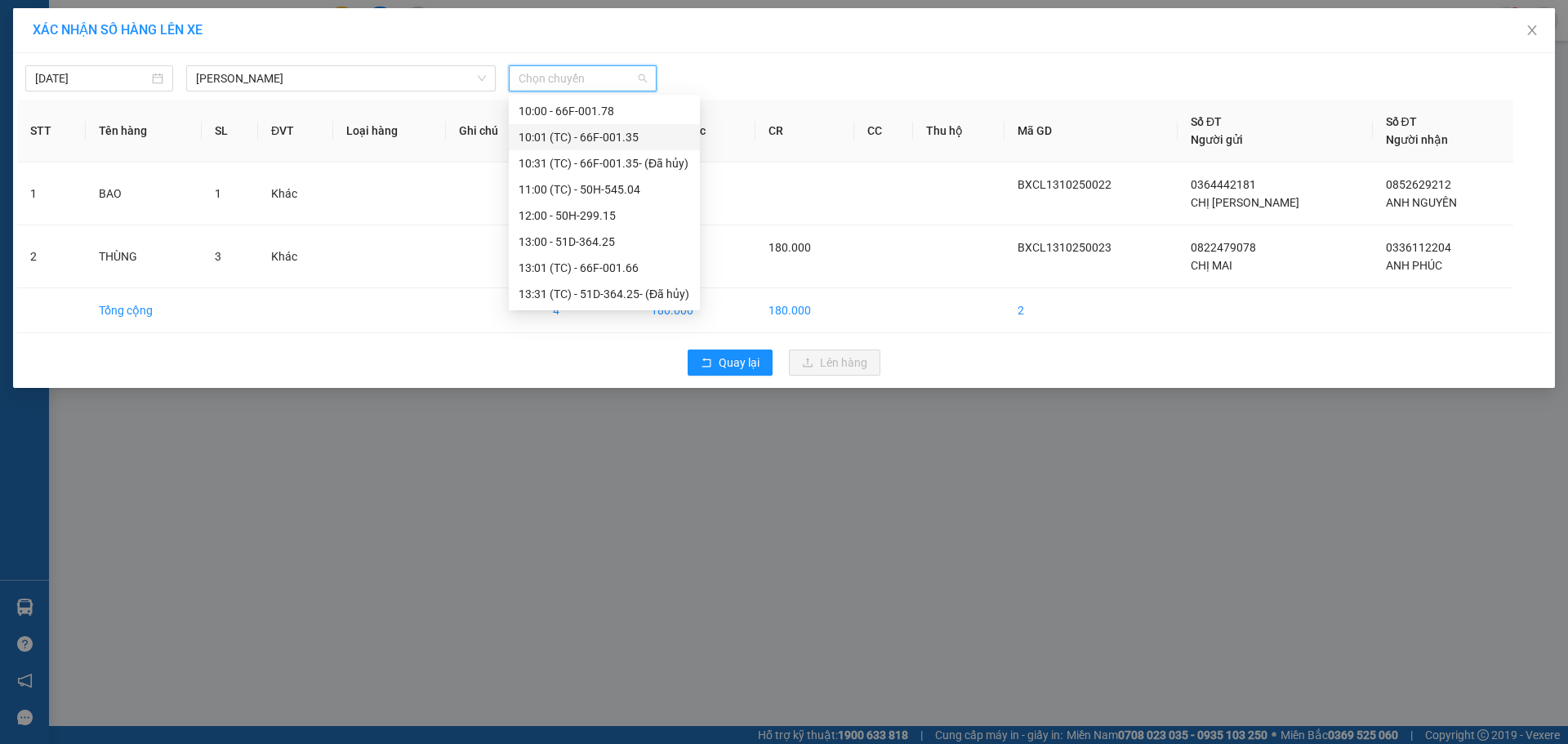
scroll to position [654, 0]
click at [599, 238] on div "14:00 - 51F-730.18" at bounding box center [605, 242] width 171 height 18
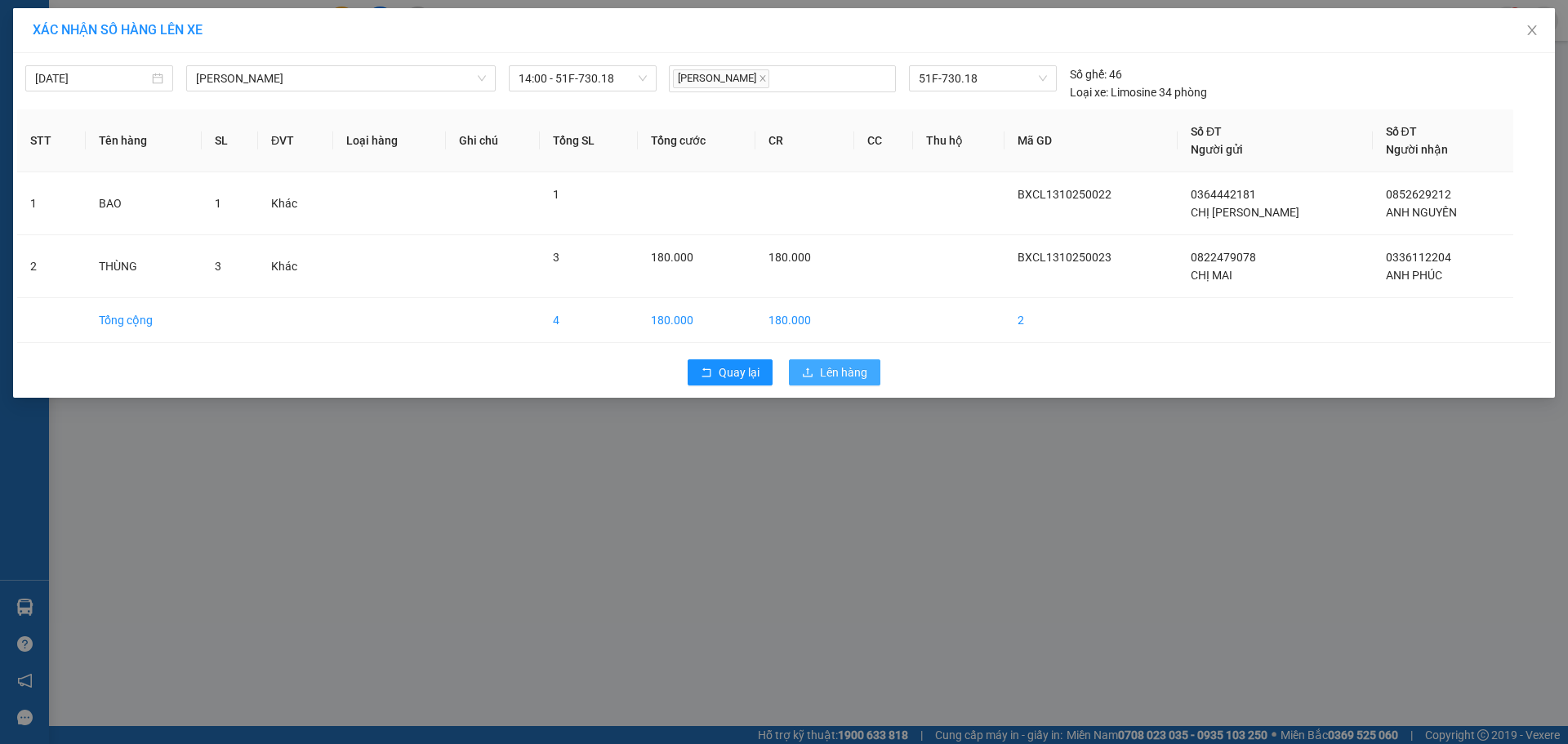
drag, startPoint x: 851, startPoint y: 370, endPoint x: 642, endPoint y: 371, distance: 209.0
click at [844, 371] on span "Lên hàng" at bounding box center [844, 372] width 47 height 18
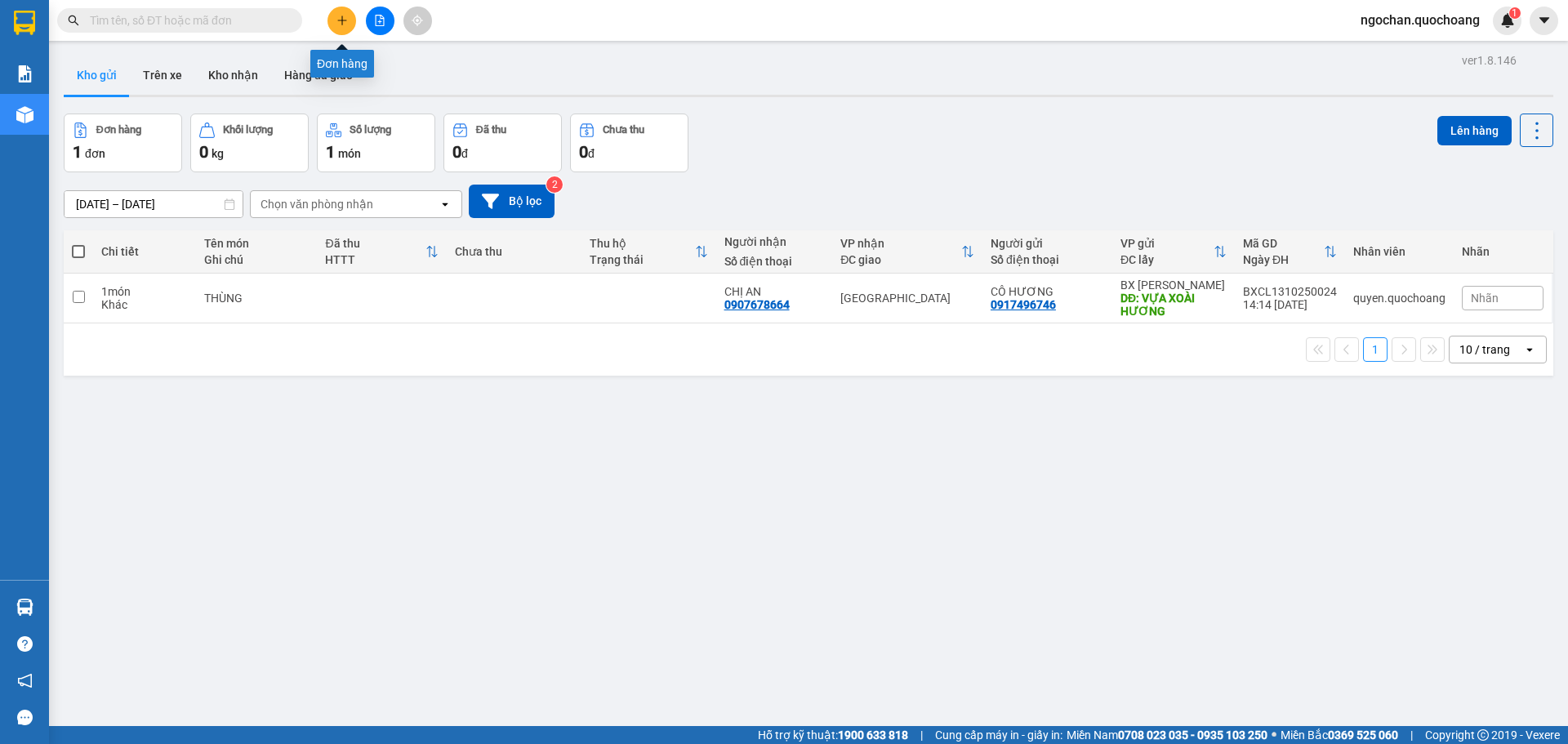
click at [337, 20] on icon "plus" at bounding box center [342, 20] width 12 height 12
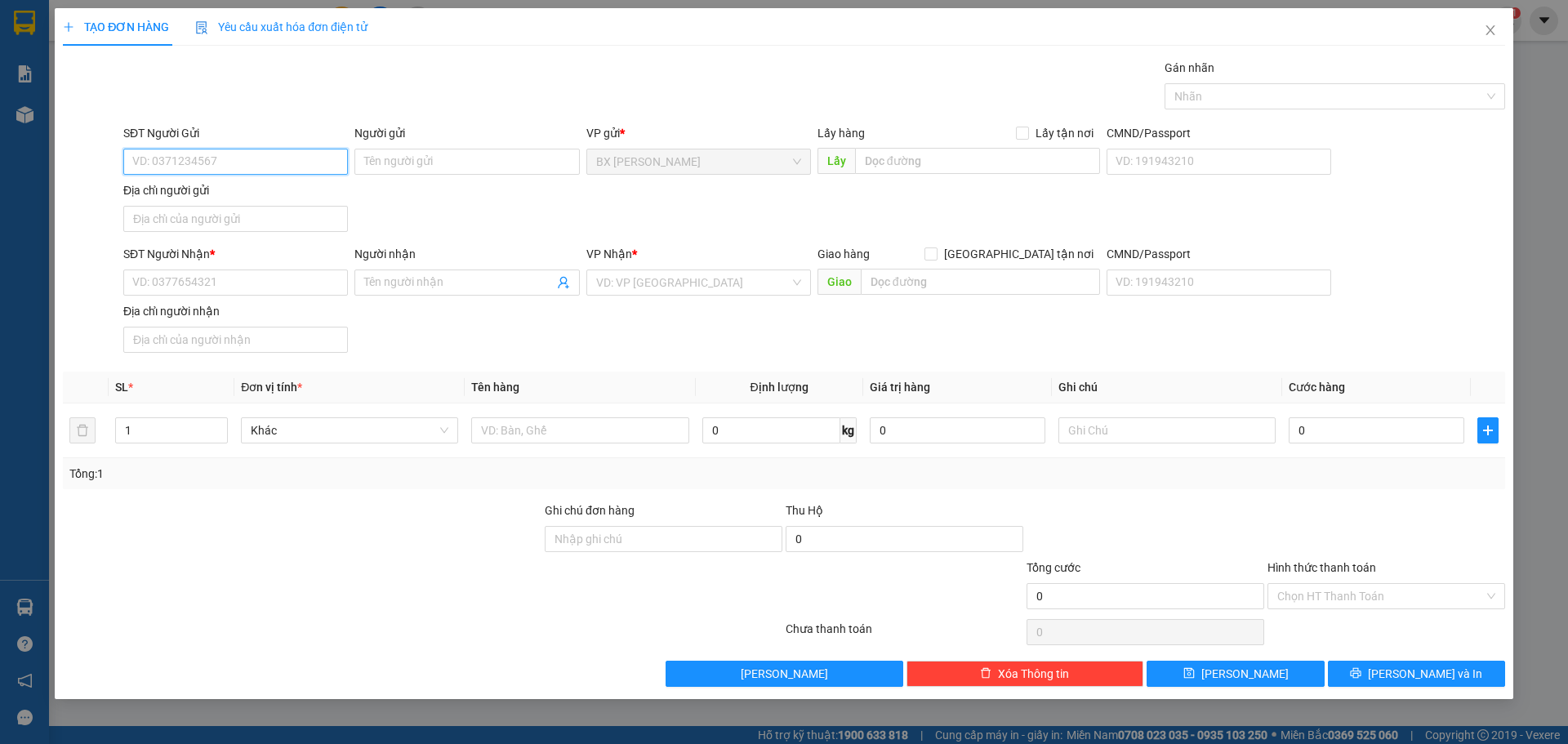
click at [297, 158] on input "SĐT Người Gửi" at bounding box center [235, 161] width 225 height 26
type input "0706809994"
click at [255, 202] on div "0706809994 - CHỊ SƯƠNG" at bounding box center [235, 195] width 205 height 18
type input "CHỊ SƯƠNG"
type input "0706809994"
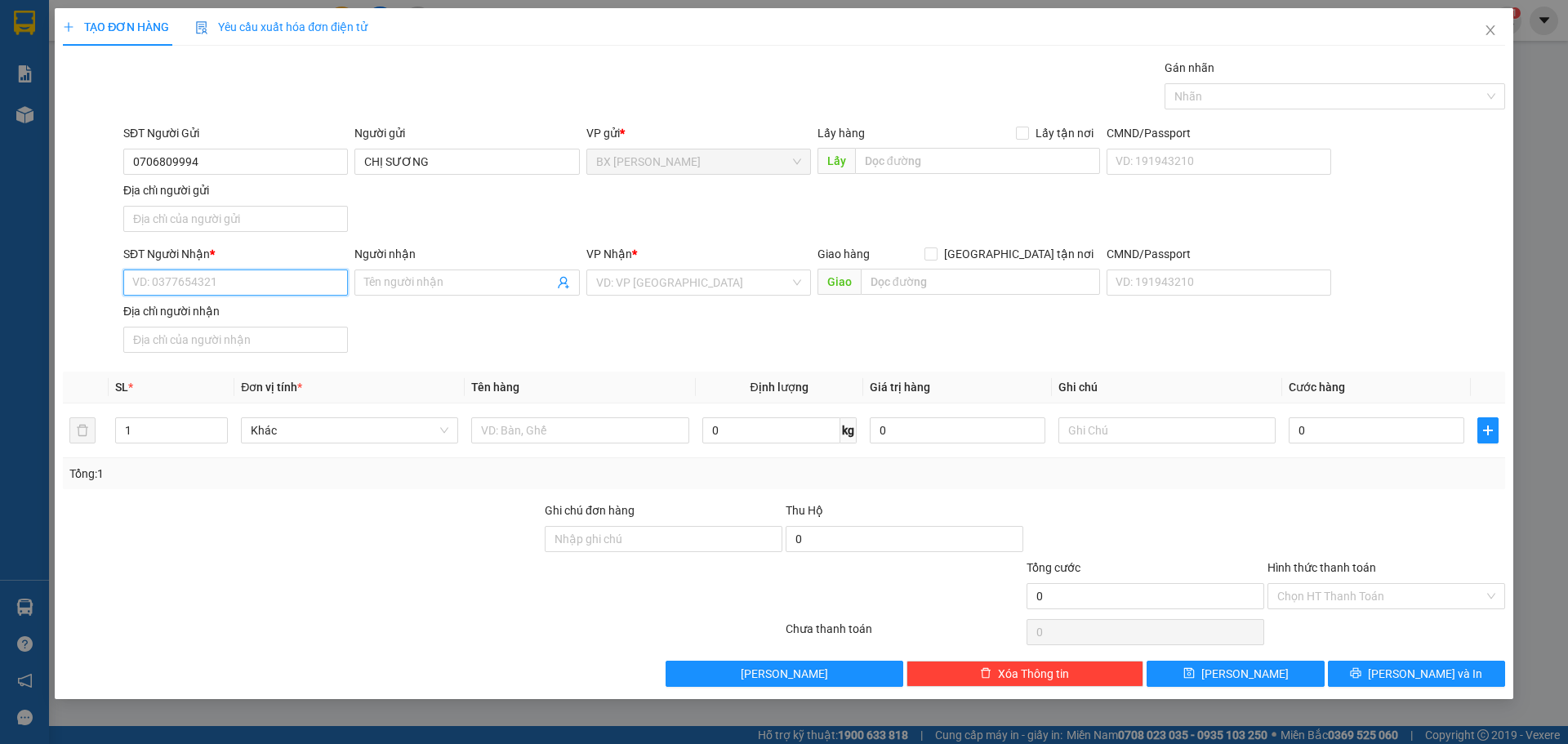
click at [258, 276] on input "SĐT Người Nhận *" at bounding box center [235, 282] width 225 height 26
click at [265, 342] on div "0909066917 - CHỊ [PERSON_NAME]" at bounding box center [235, 341] width 205 height 18
type input "0909066917"
type input "CHỊ [PERSON_NAME]"
click at [185, 426] on input "1" at bounding box center [171, 430] width 111 height 25
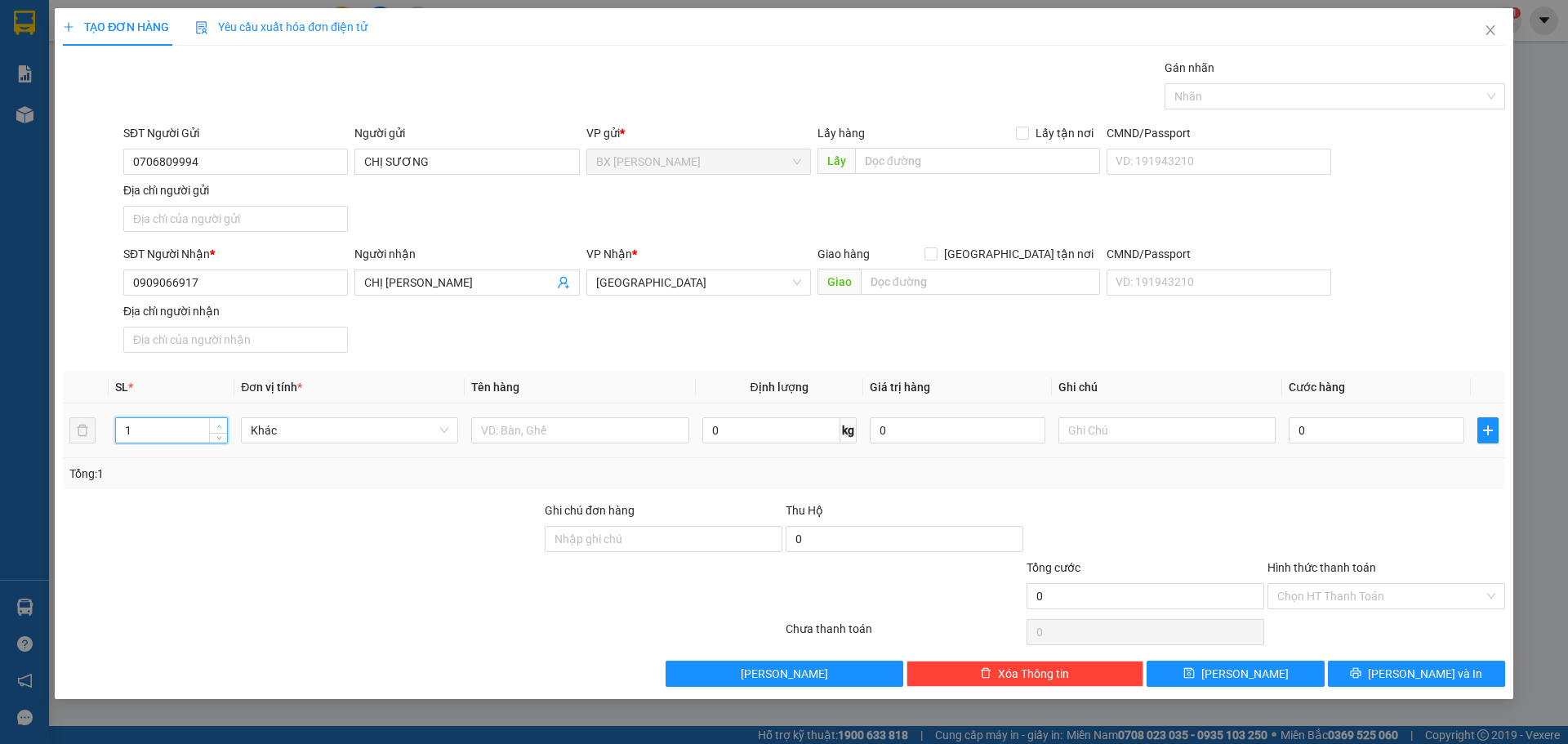
type input "2"
click at [219, 424] on icon "up" at bounding box center [219, 427] width 5 height 5
click at [529, 430] on input "text" at bounding box center [580, 430] width 218 height 26
type input "BỌC"
click at [1442, 678] on span "[PERSON_NAME] và In" at bounding box center [1425, 674] width 115 height 18
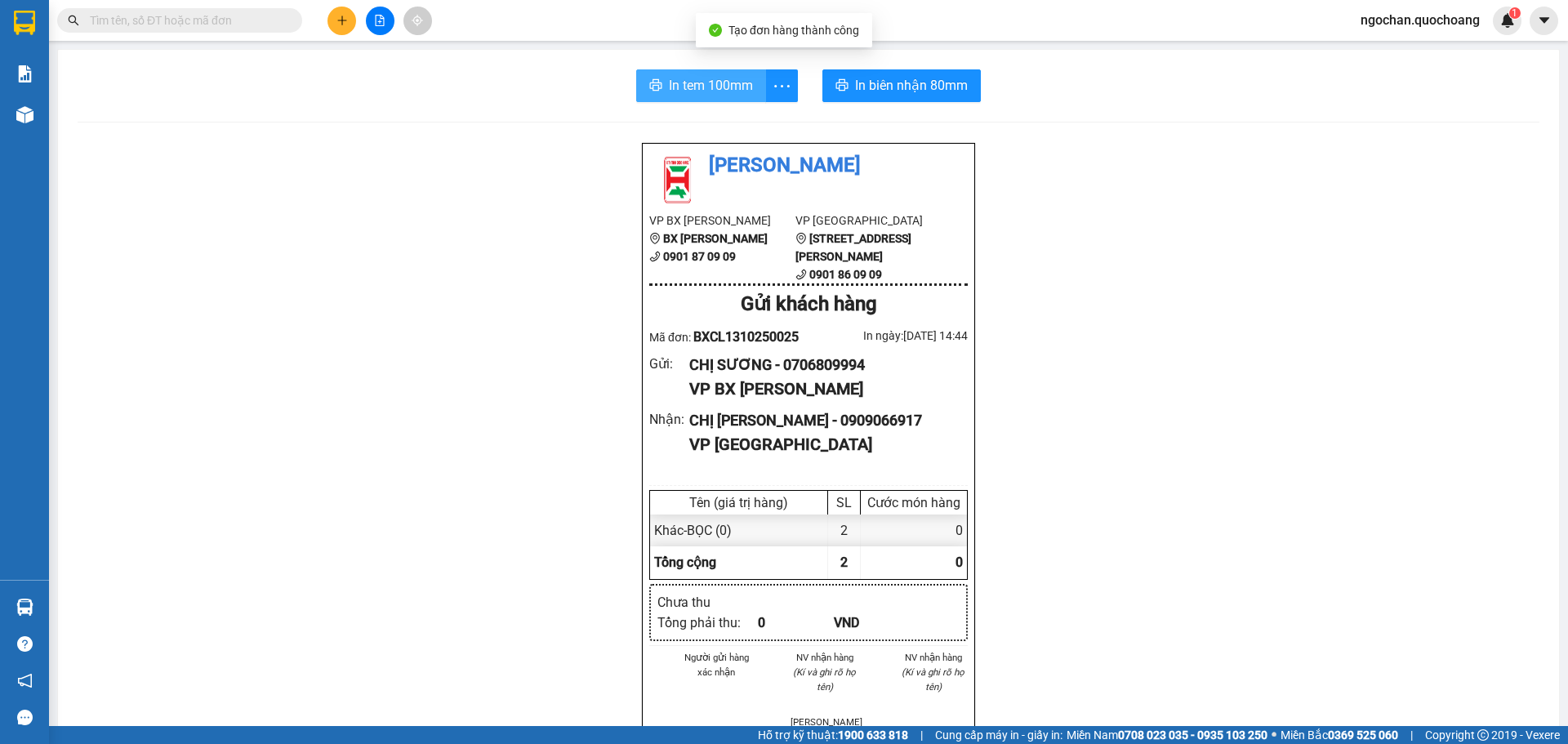
click at [725, 86] on span "In tem 100mm" at bounding box center [711, 86] width 84 height 20
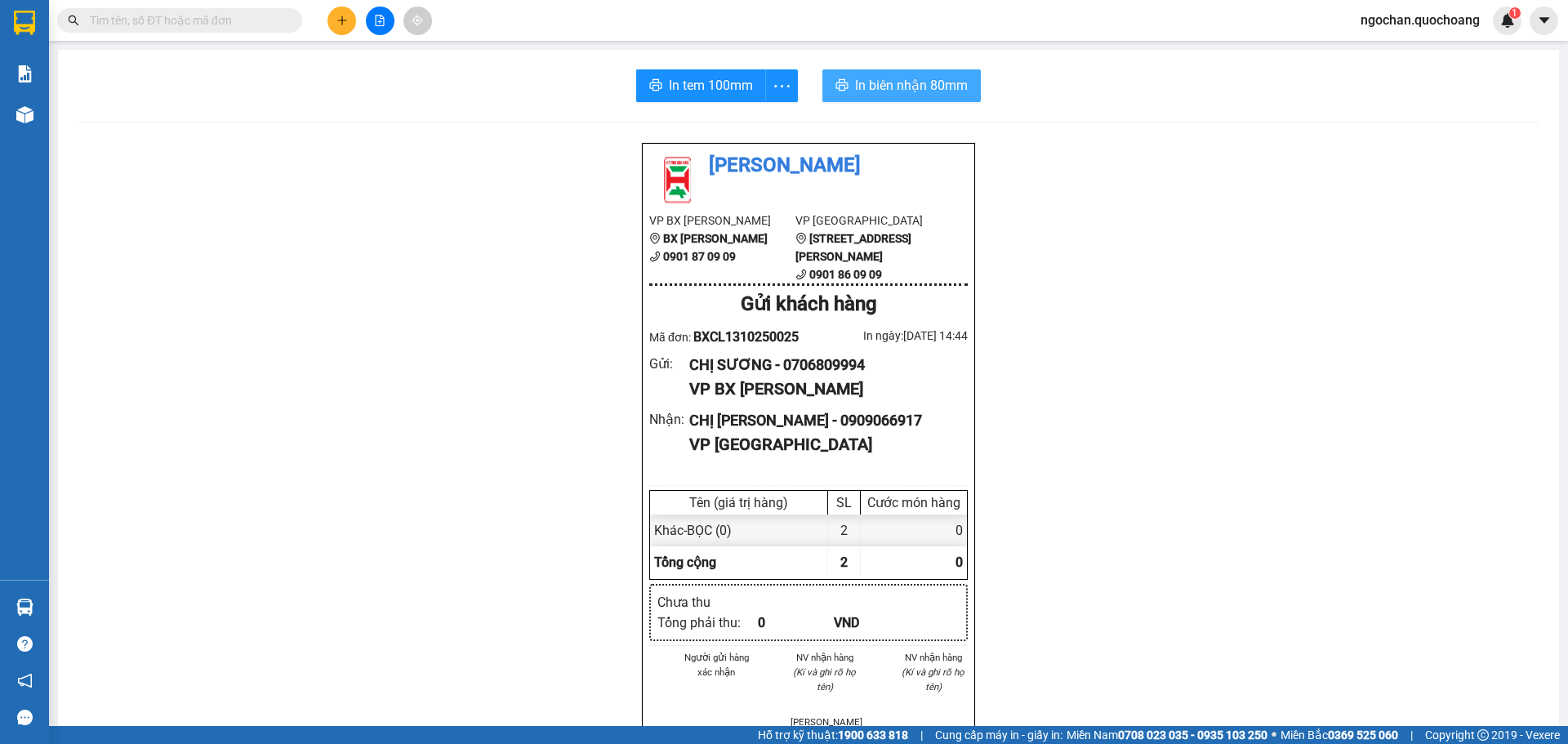
click at [881, 83] on span "In biên nhận 80mm" at bounding box center [911, 86] width 113 height 20
click at [711, 80] on span "In tem 100mm" at bounding box center [711, 86] width 84 height 20
click at [701, 81] on span "In tem 100mm" at bounding box center [711, 86] width 84 height 20
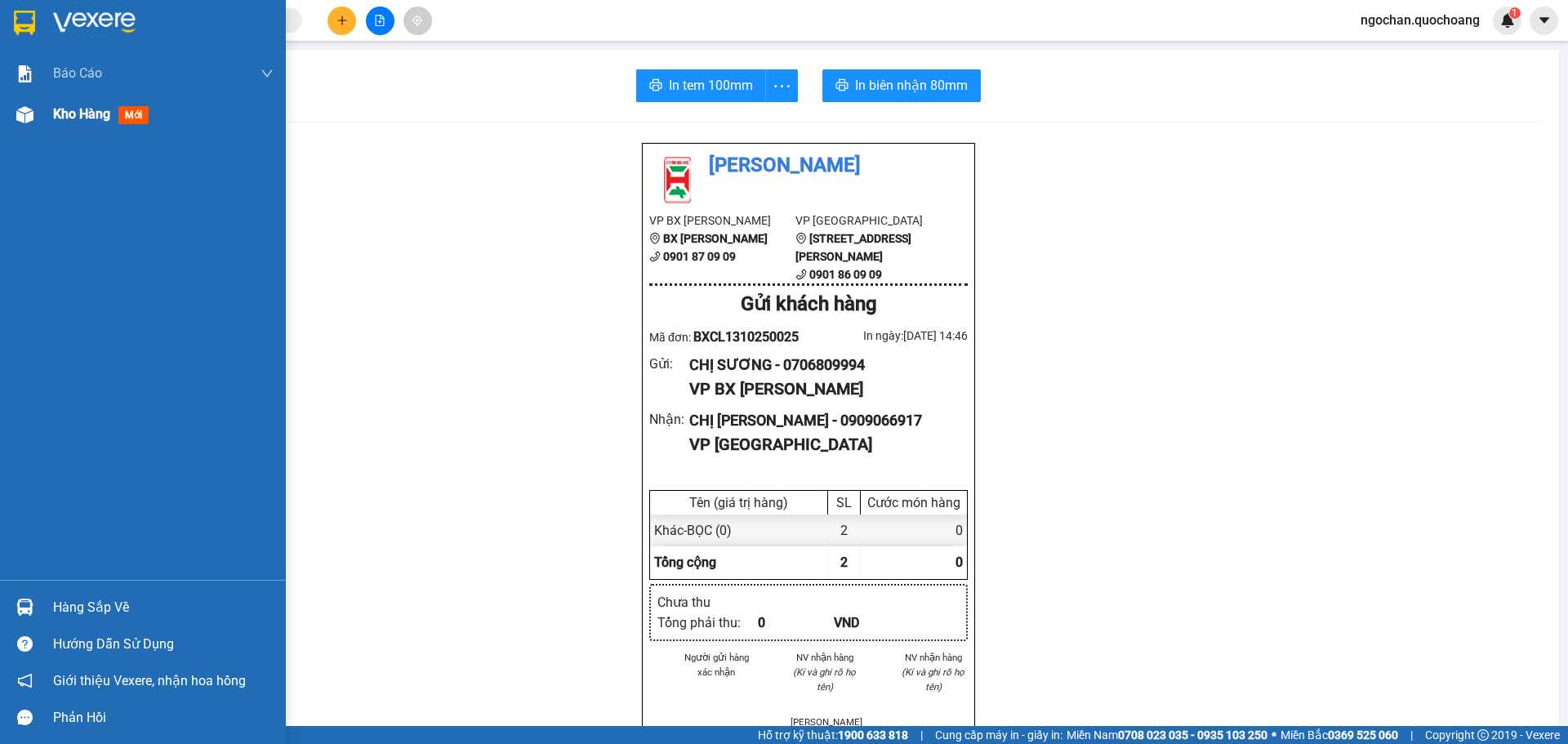
click at [30, 115] on img at bounding box center [25, 115] width 17 height 17
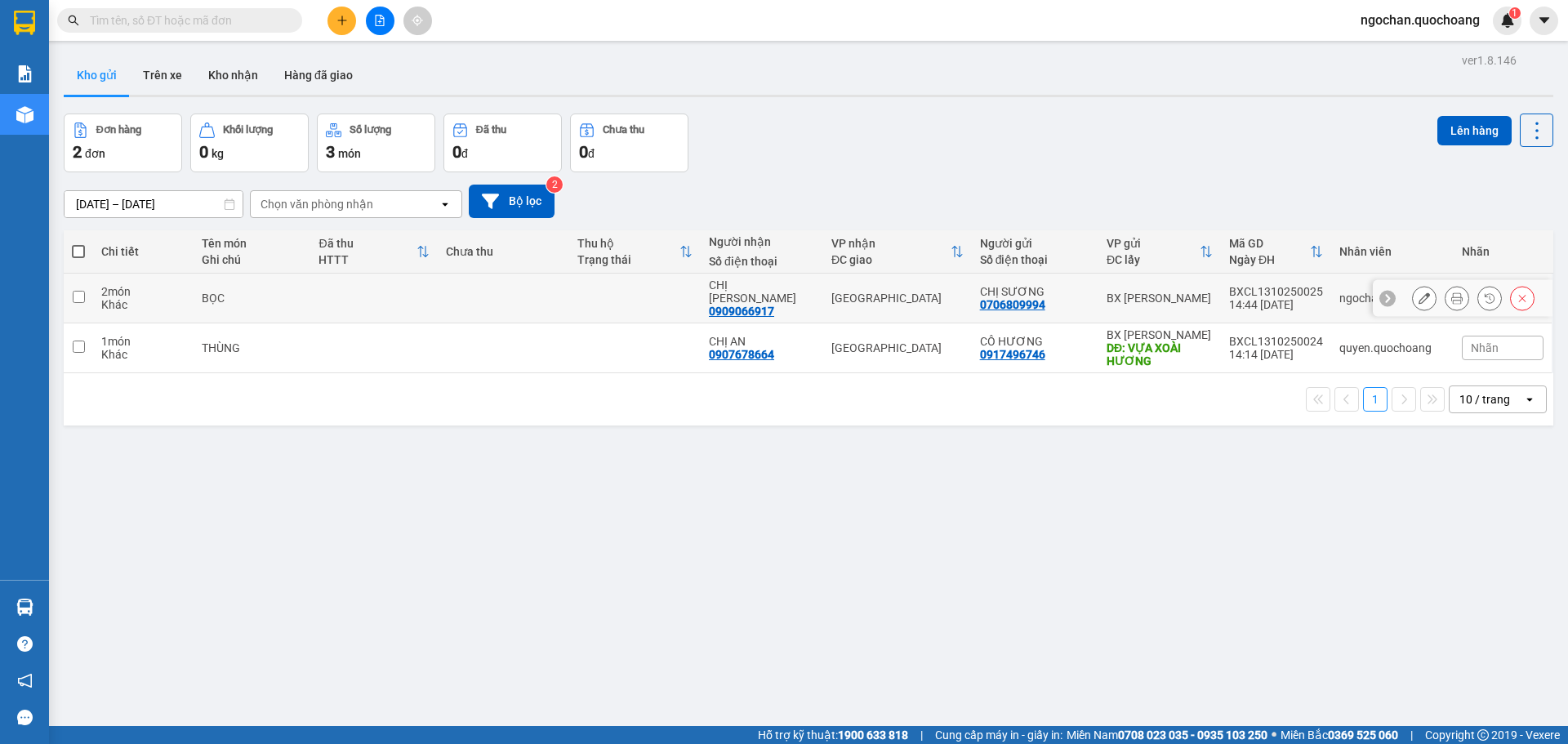
click at [82, 290] on input "checkbox" at bounding box center [78, 296] width 12 height 12
checkbox input "true"
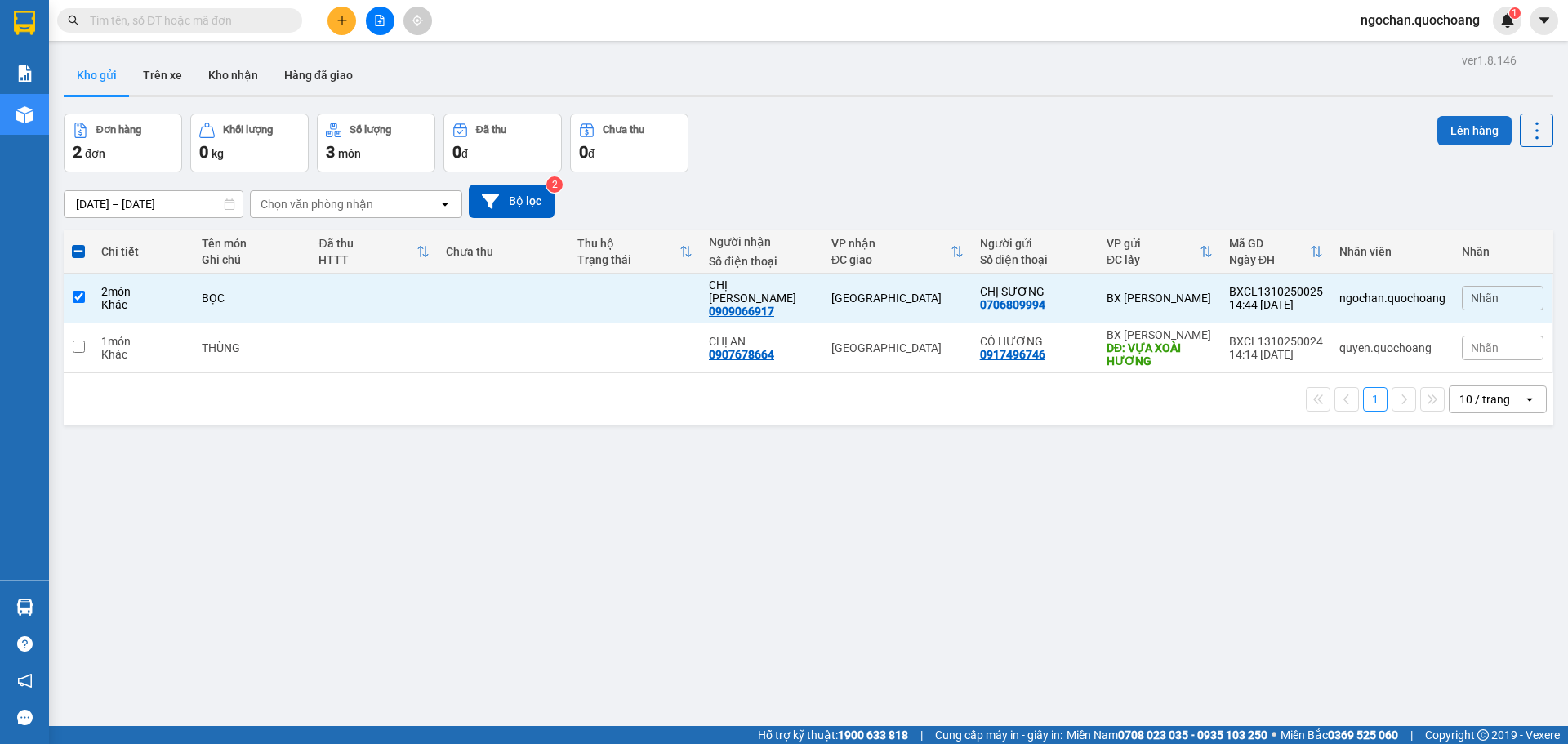
click at [1447, 127] on button "Lên hàng" at bounding box center [1475, 130] width 75 height 29
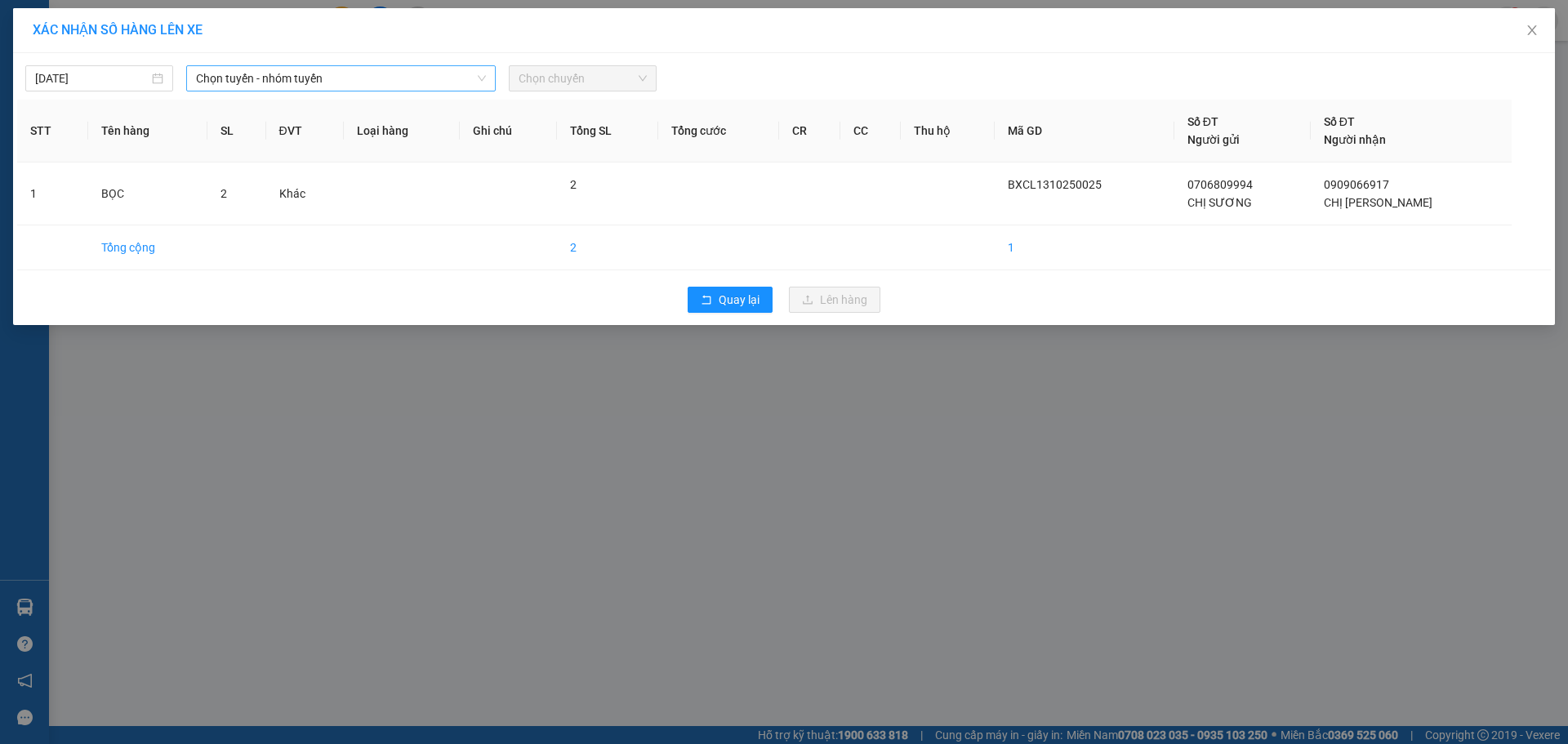
click at [478, 71] on span "Chọn tuyến - nhóm tuyến" at bounding box center [341, 78] width 290 height 25
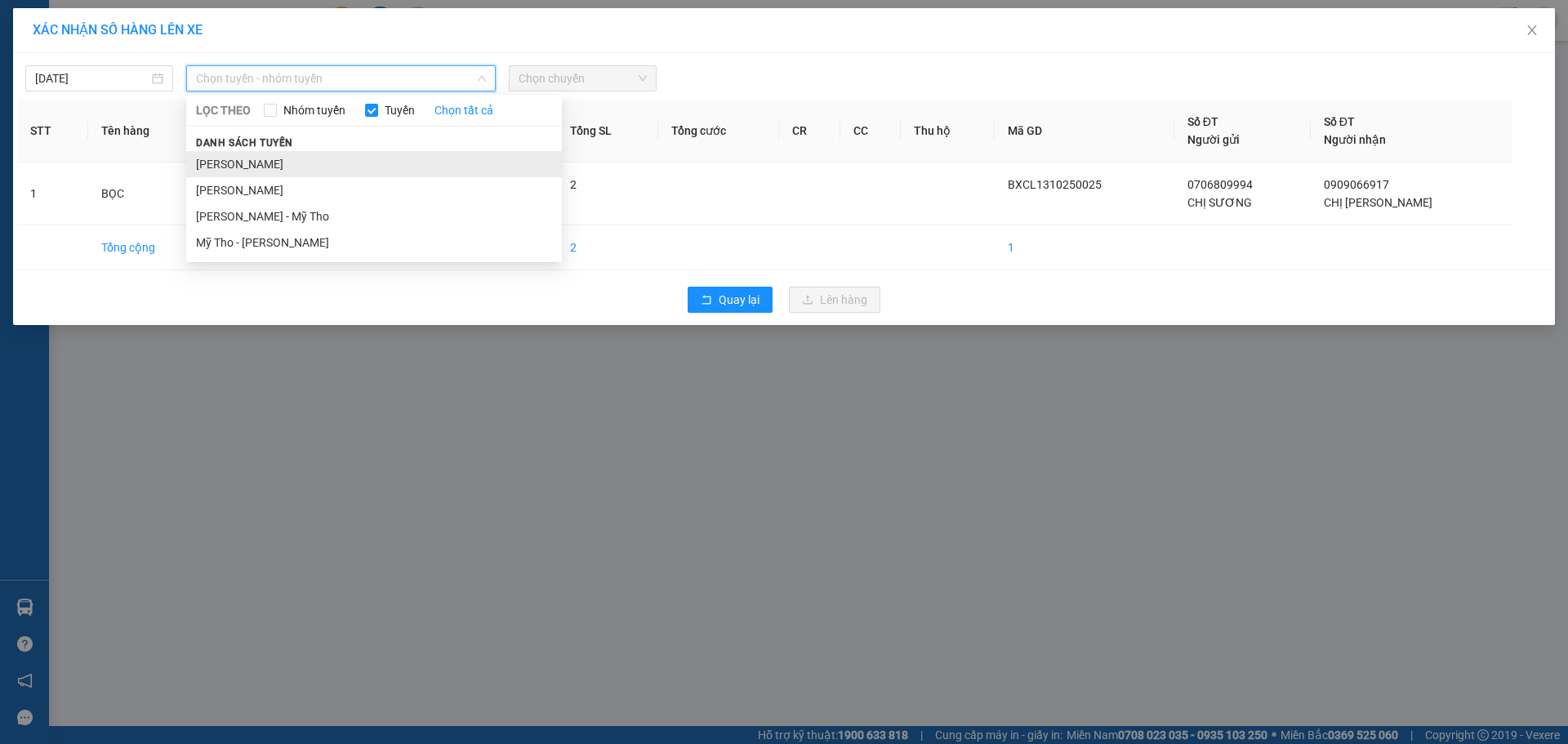
click at [361, 156] on li "[PERSON_NAME]" at bounding box center [374, 164] width 376 height 26
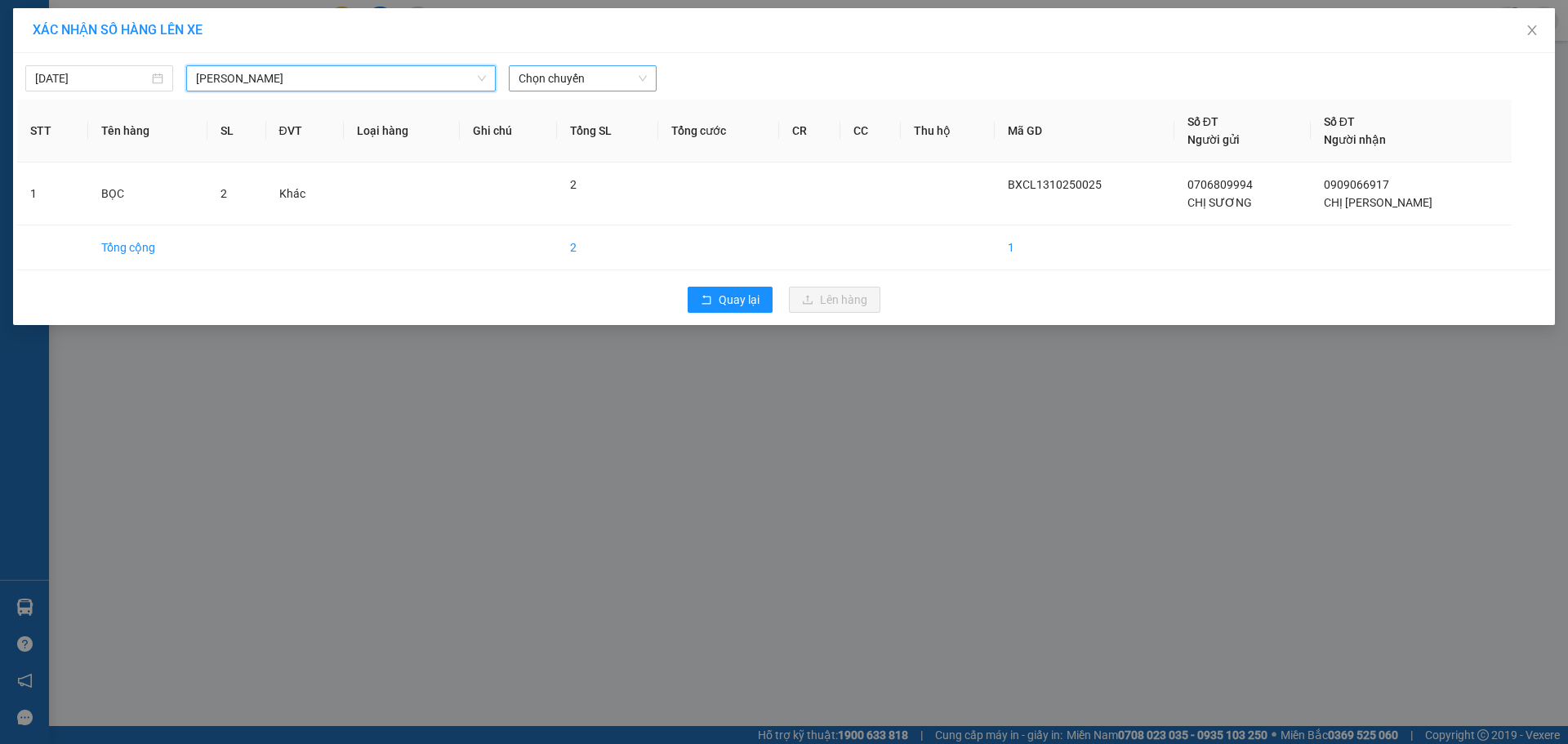
click at [642, 72] on span "Chọn chuyến" at bounding box center [583, 78] width 128 height 25
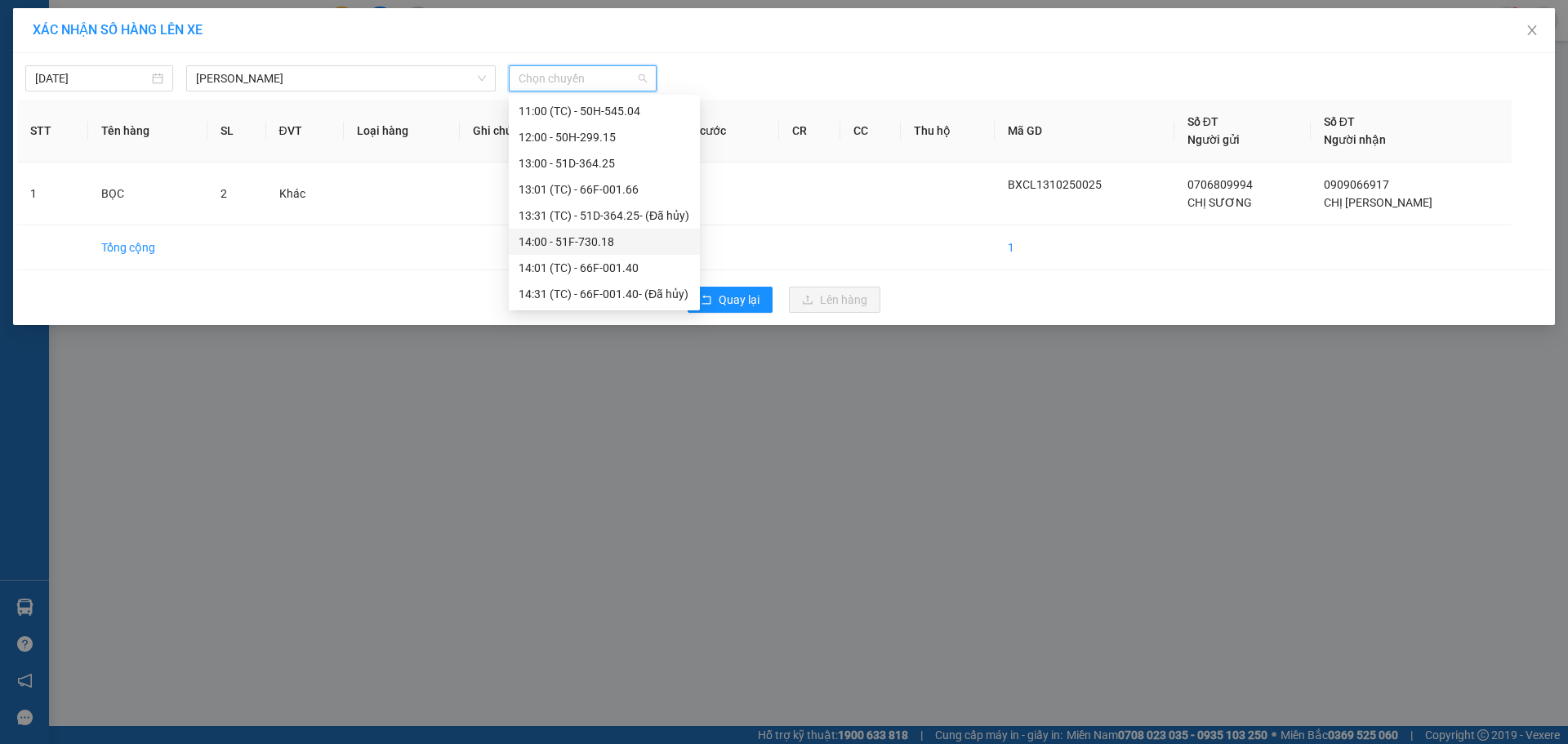
scroll to position [735, 0]
click at [601, 236] on div "15:00 - 66H-059.20" at bounding box center [605, 239] width 171 height 18
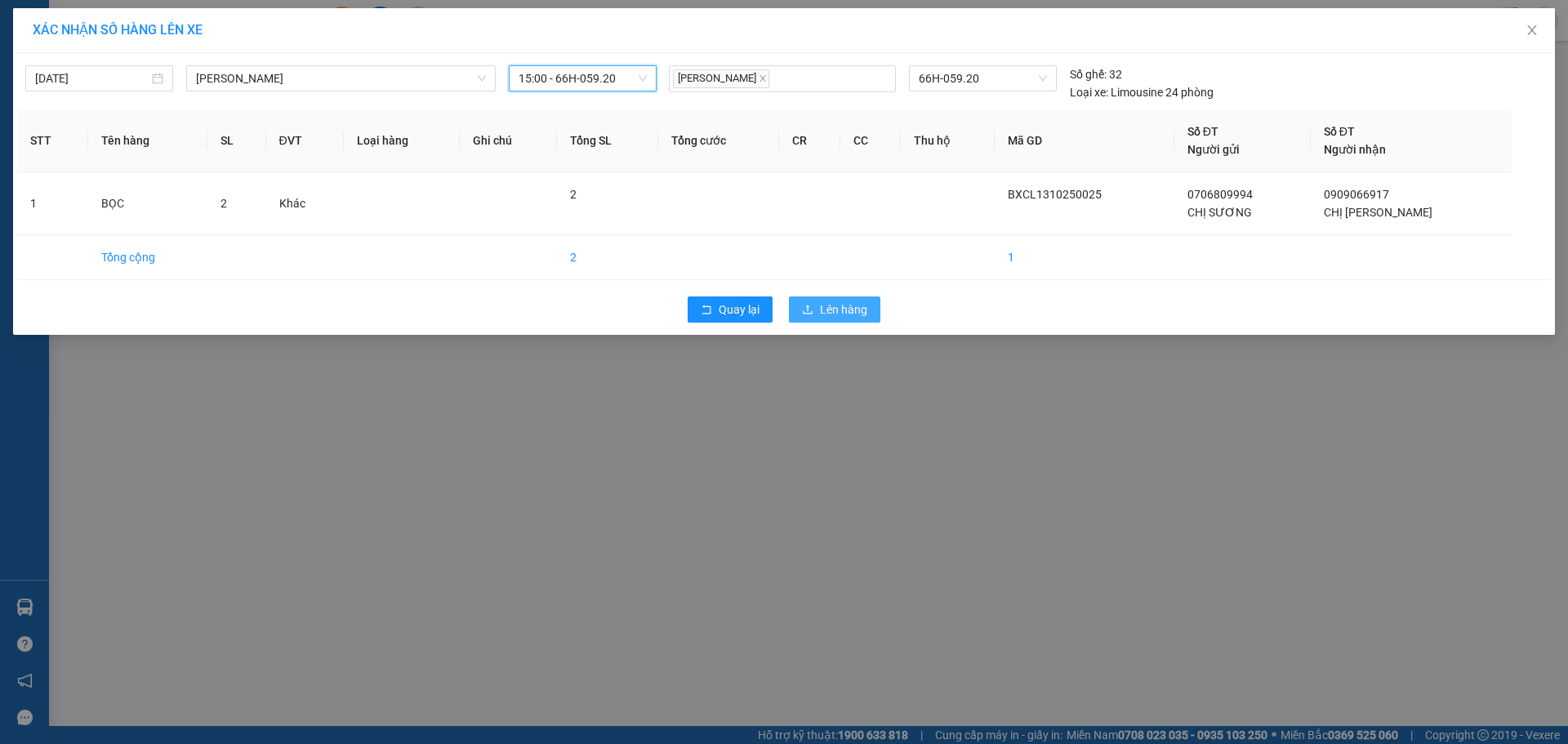
click at [850, 310] on span "Lên hàng" at bounding box center [844, 310] width 47 height 18
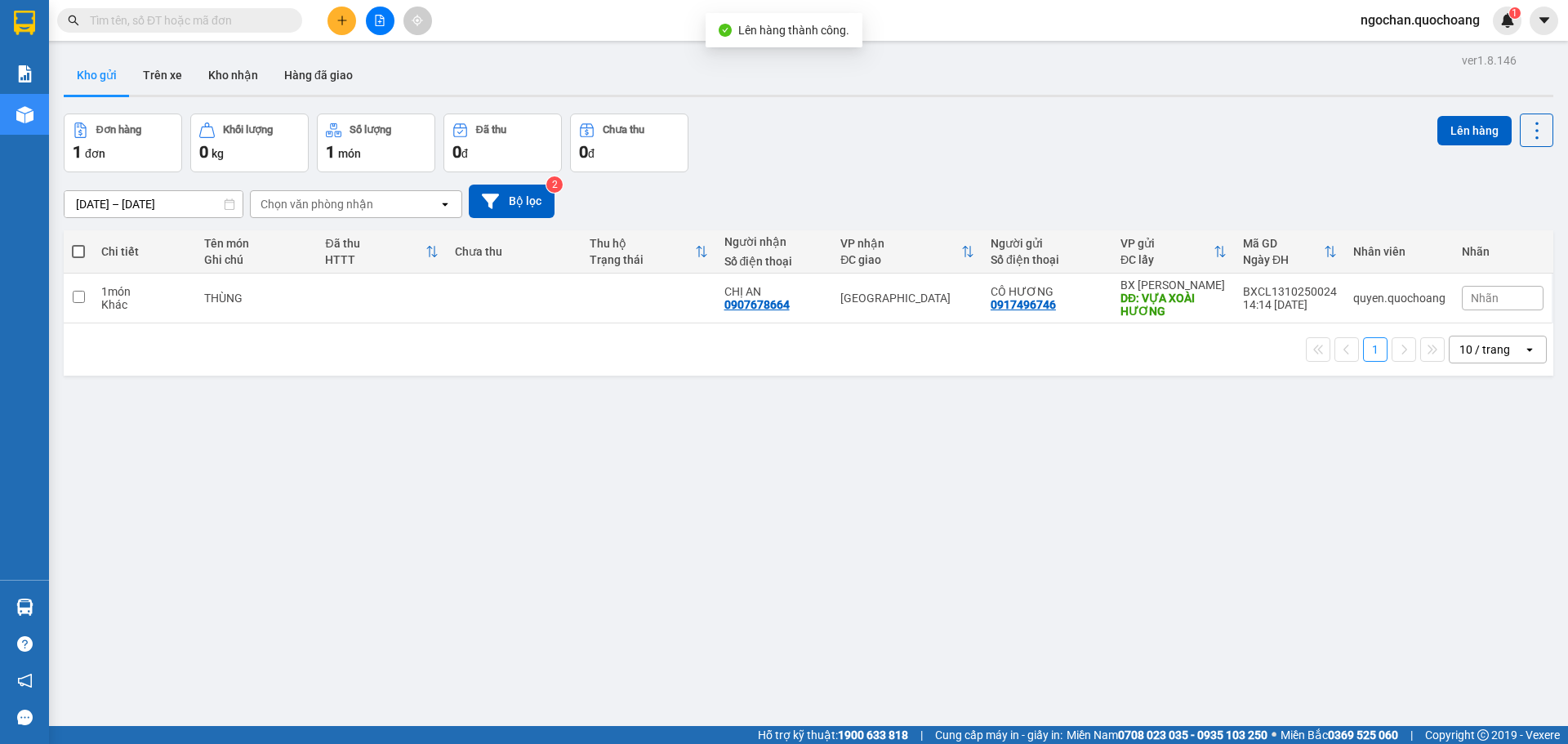
click at [1397, 20] on span "ngochan.quochoang" at bounding box center [1420, 20] width 146 height 20
click at [1385, 53] on span "Đăng xuất" at bounding box center [1427, 51] width 112 height 18
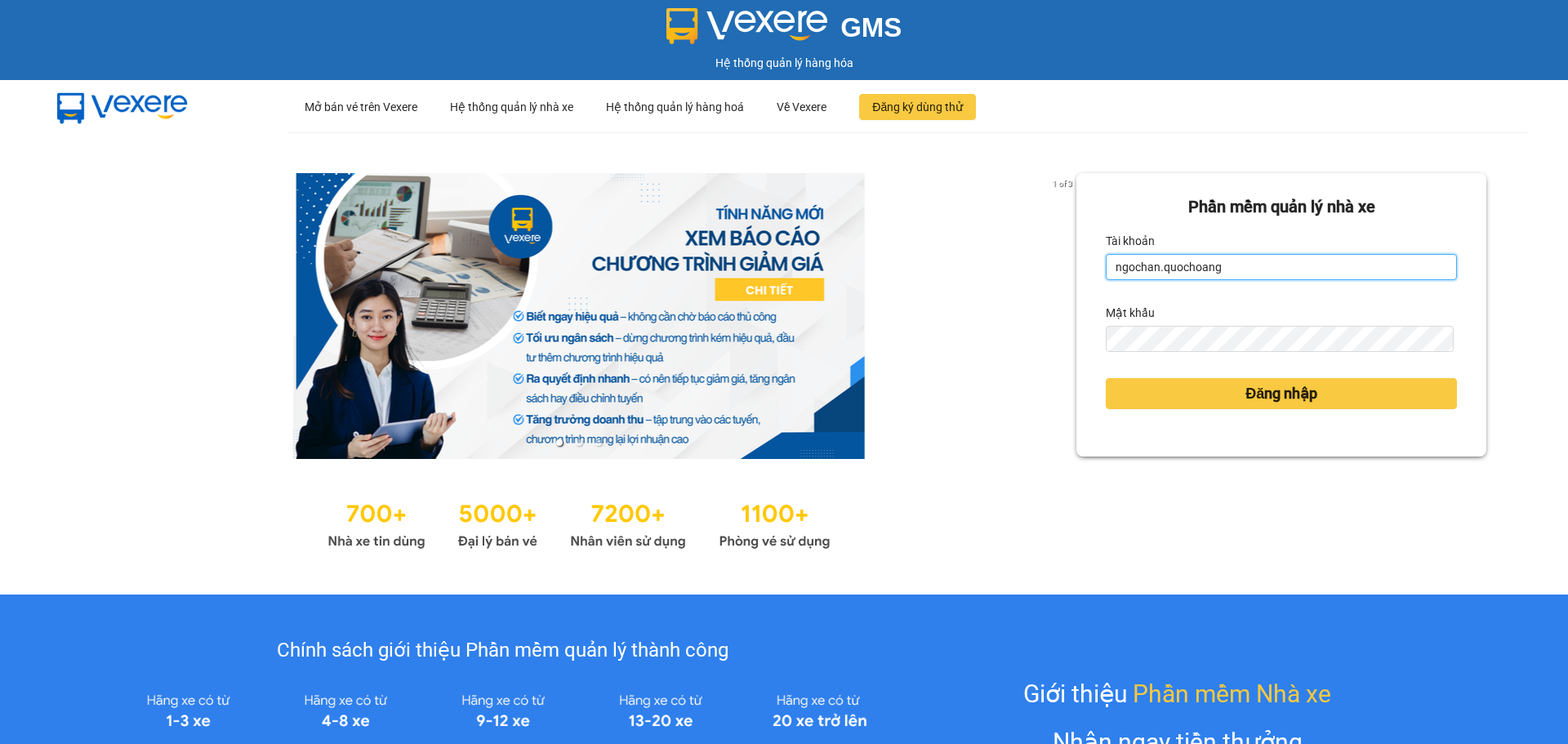
click at [1232, 280] on input "ngochan.quochoang" at bounding box center [1282, 267] width 351 height 26
type input "vy.quochoang"
click at [1184, 380] on div "Đăng nhập" at bounding box center [1282, 393] width 351 height 44
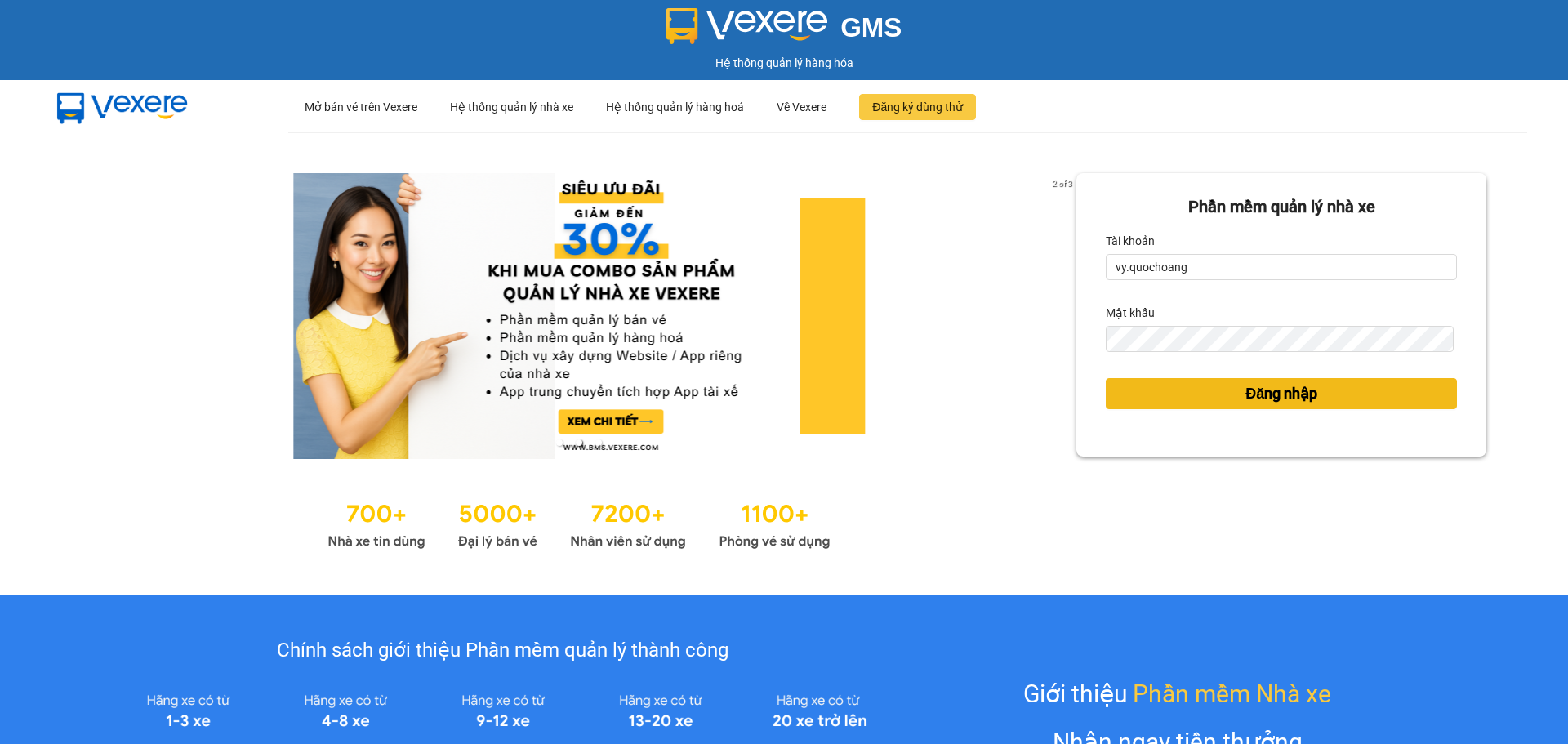
click at [1184, 382] on button "Đăng nhập" at bounding box center [1282, 393] width 351 height 31
click at [1187, 390] on button "Đăng nhập" at bounding box center [1282, 393] width 351 height 31
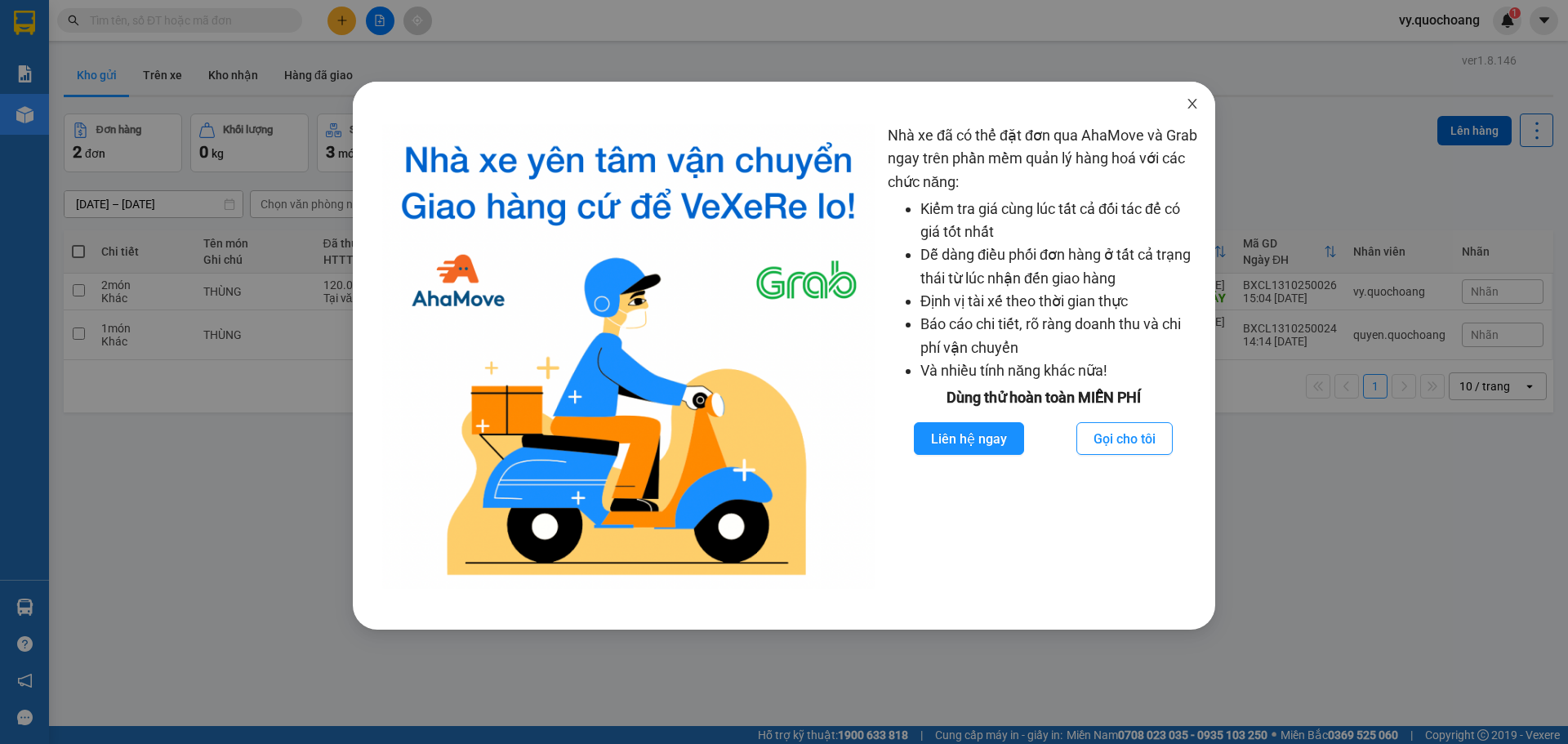
click at [1195, 107] on icon "close" at bounding box center [1192, 104] width 9 height 10
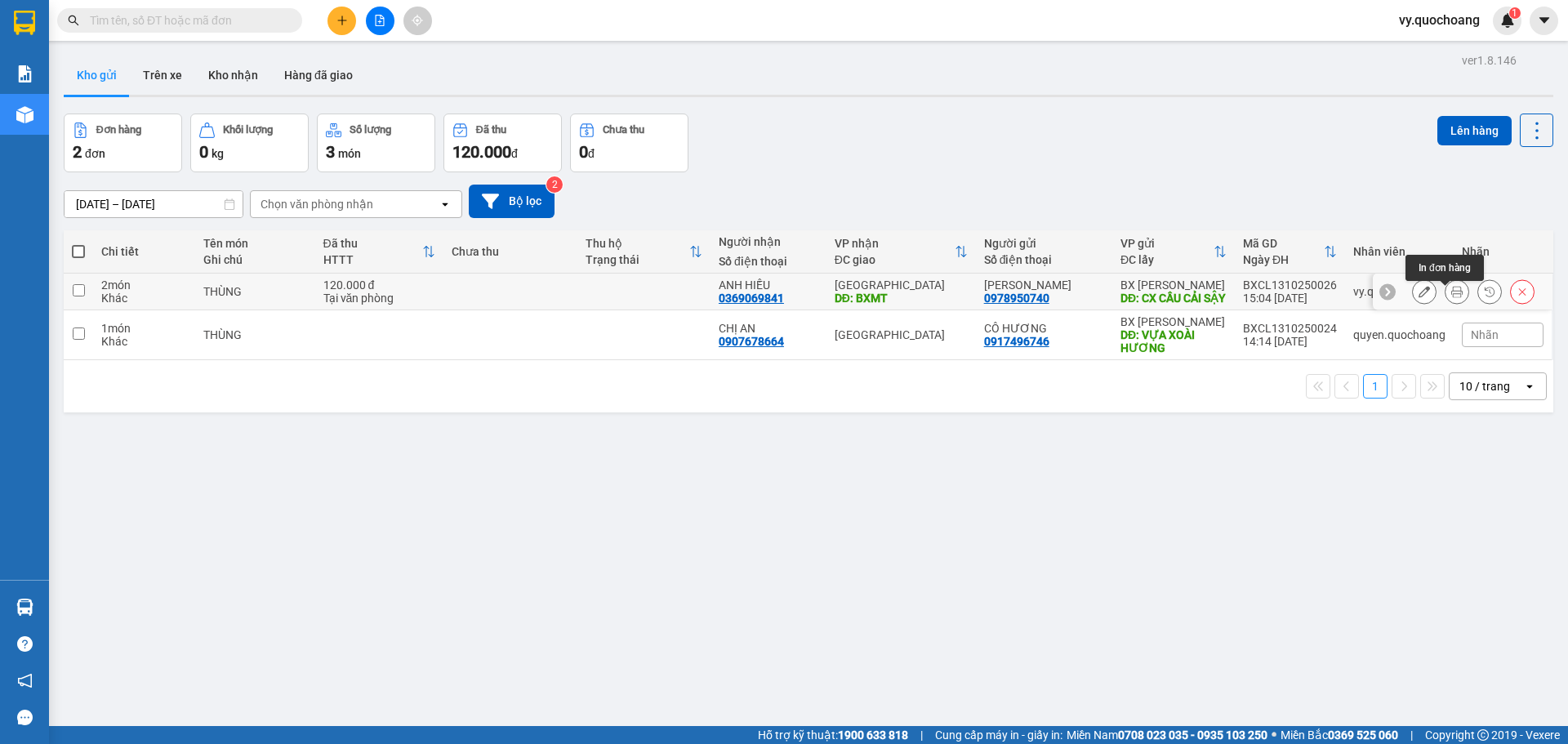
click at [1451, 296] on icon at bounding box center [1457, 291] width 12 height 12
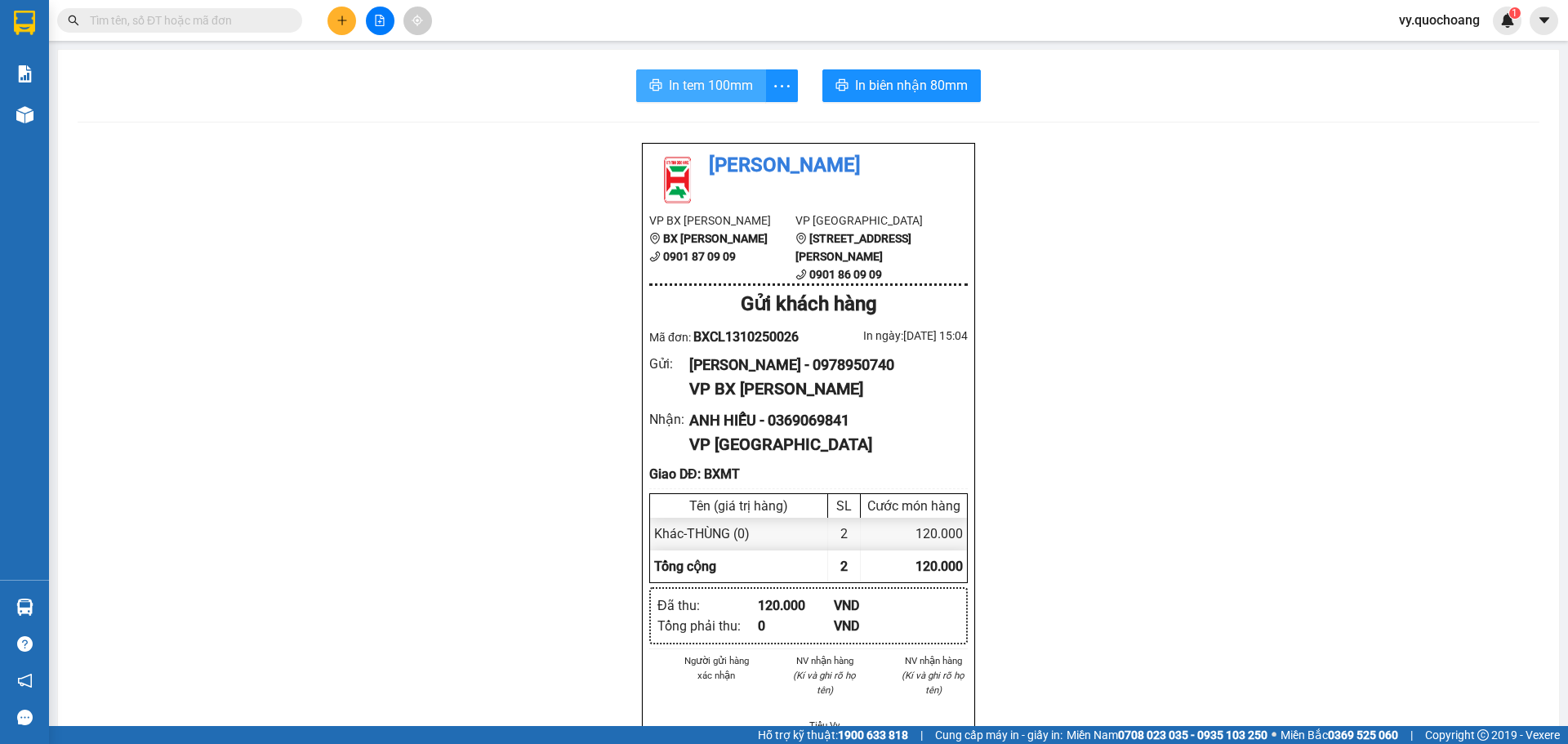
click at [714, 87] on span "In tem 100mm" at bounding box center [711, 86] width 84 height 20
